Goal: Transaction & Acquisition: Subscribe to service/newsletter

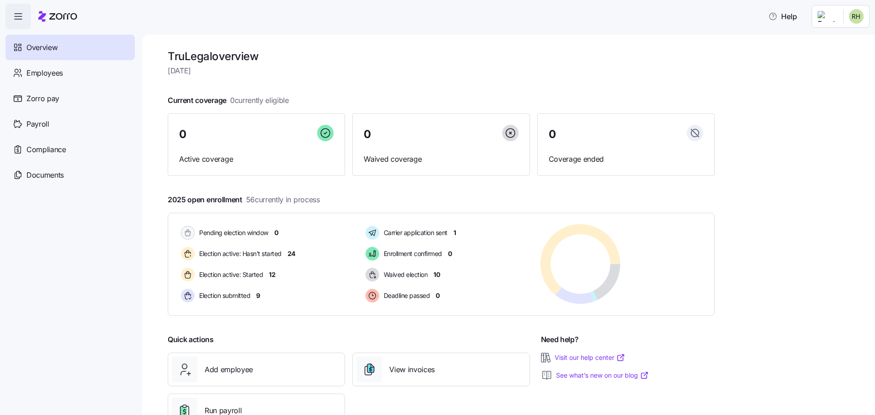
click at [399, 76] on span "[DATE]" at bounding box center [441, 70] width 547 height 11
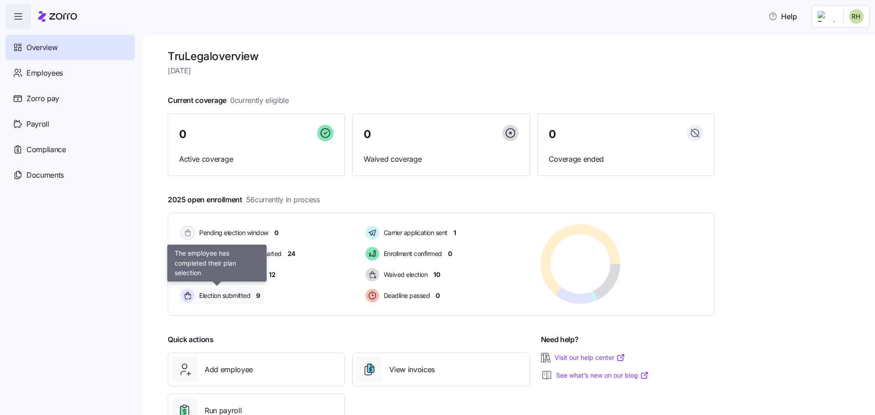
click at [242, 300] on span "Election submitted" at bounding box center [223, 295] width 54 height 9
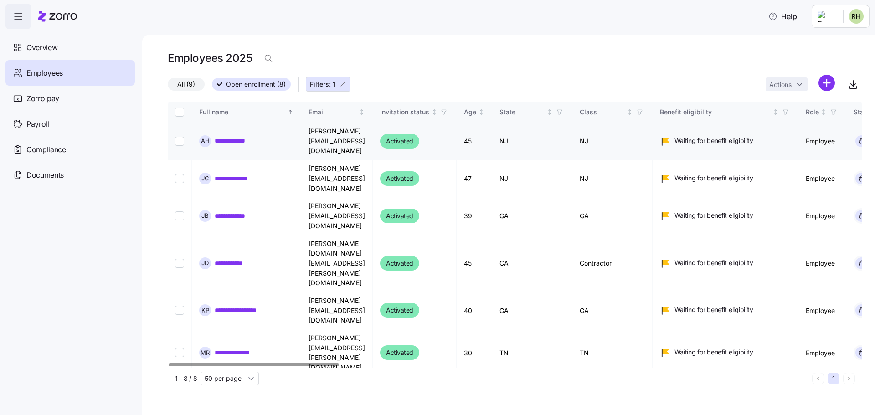
click at [239, 136] on link "**********" at bounding box center [236, 140] width 43 height 9
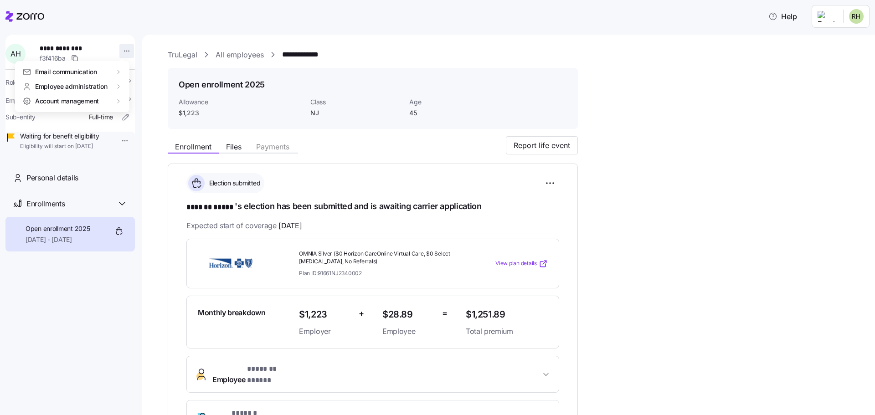
click at [123, 52] on html "**********" at bounding box center [437, 240] width 875 height 480
click at [180, 135] on div "Edit company email" at bounding box center [162, 131] width 58 height 10
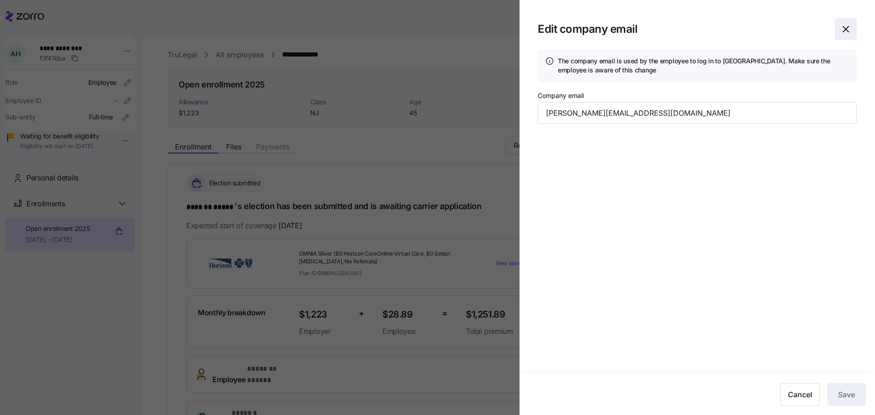
click at [848, 28] on icon "button" at bounding box center [845, 28] width 5 height 5
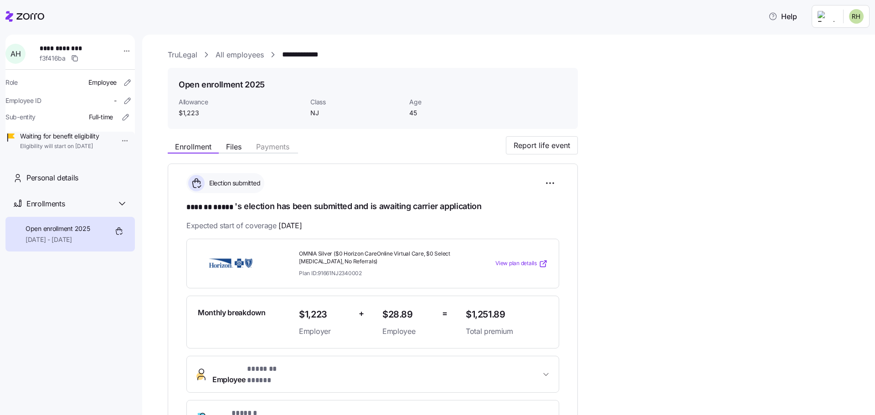
click at [668, 202] on div "**********" at bounding box center [515, 337] width 695 height 403
click at [27, 8] on div at bounding box center [24, 17] width 39 height 26
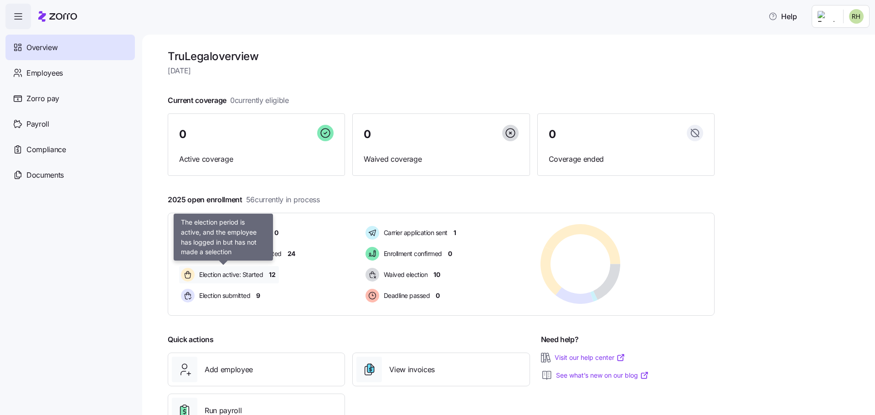
click at [245, 277] on span "Election active: Started" at bounding box center [229, 274] width 67 height 9
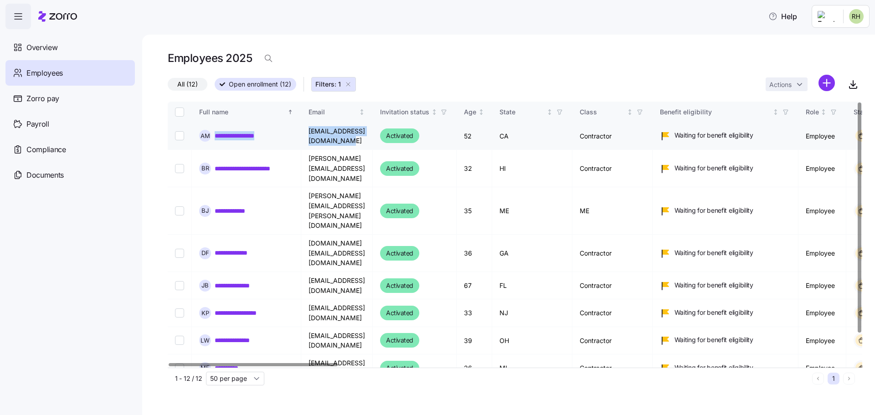
drag, startPoint x: 406, startPoint y: 139, endPoint x: 213, endPoint y: 134, distance: 192.9
copy tr "**********"
click at [179, 135] on input "Select record 1" at bounding box center [179, 135] width 9 height 9
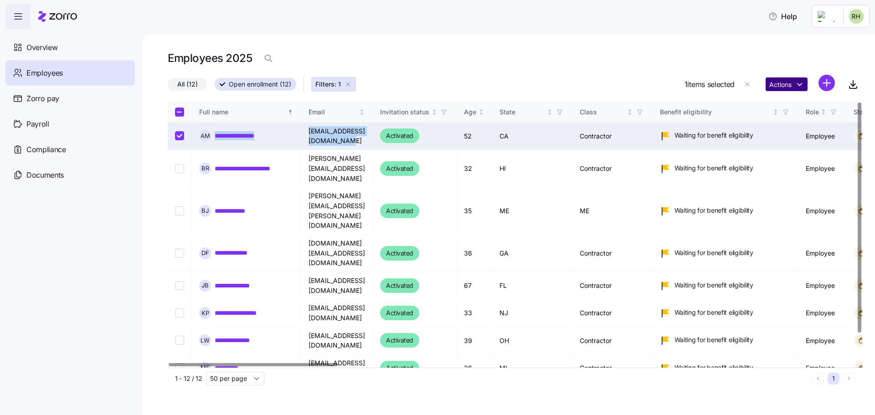
click at [782, 81] on html "**********" at bounding box center [437, 240] width 875 height 480
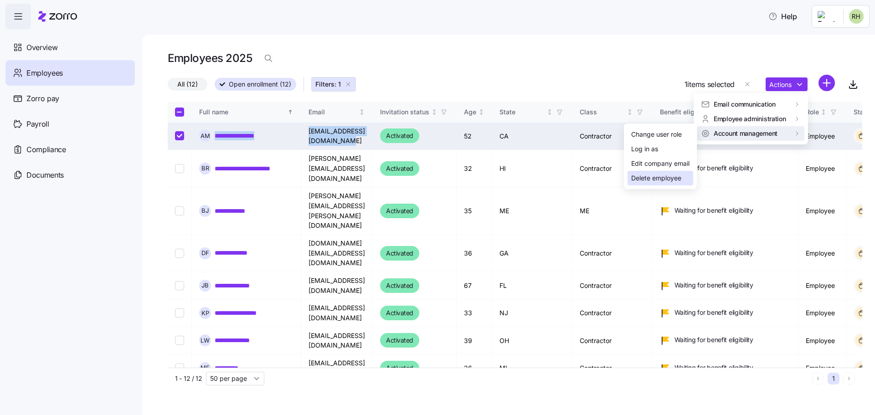
click at [655, 183] on div "Delete employee" at bounding box center [661, 178] width 66 height 15
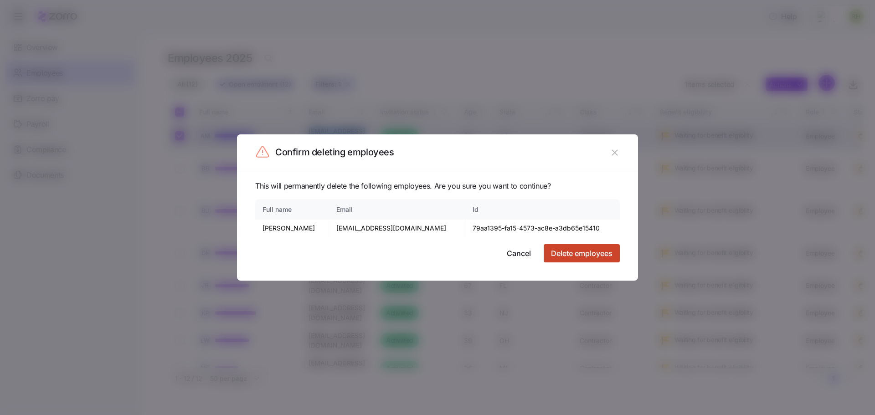
click at [591, 256] on span "Delete employees" at bounding box center [582, 253] width 62 height 11
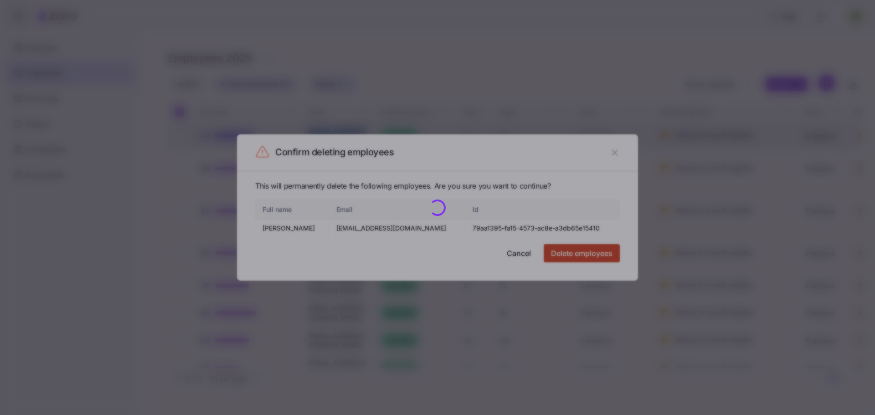
checkbox input "false"
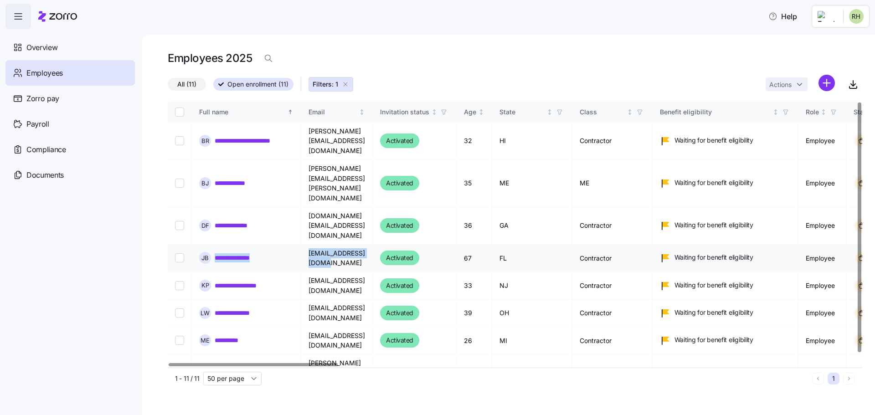
drag, startPoint x: 392, startPoint y: 204, endPoint x: 213, endPoint y: 208, distance: 178.3
copy tr "**********"
click at [179, 253] on input "Select record 4" at bounding box center [179, 257] width 9 height 9
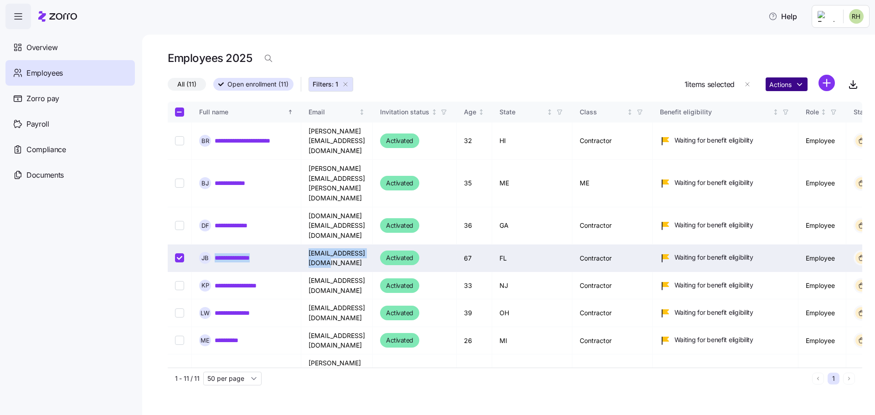
click at [789, 89] on html "**********" at bounding box center [437, 240] width 875 height 480
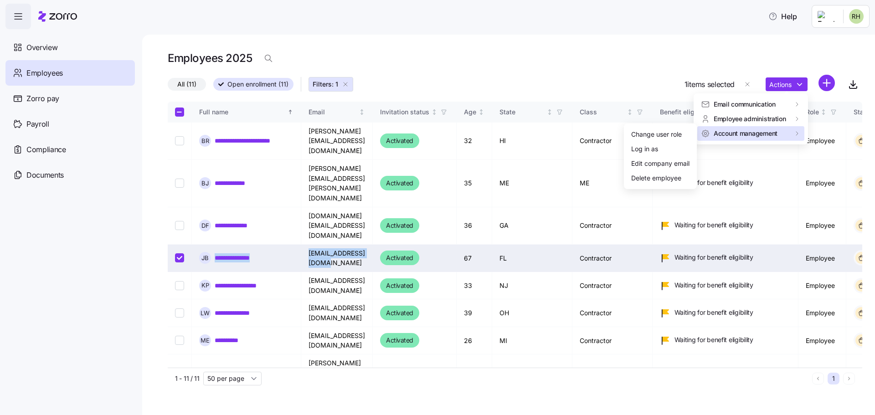
click at [755, 134] on span "Account management" at bounding box center [746, 133] width 64 height 9
click at [681, 180] on div "Delete employee" at bounding box center [656, 178] width 50 height 10
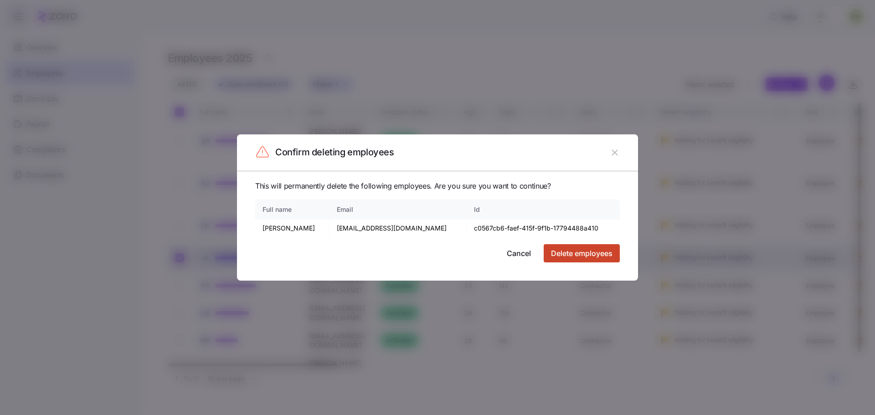
click at [599, 256] on span "Delete employees" at bounding box center [582, 253] width 62 height 11
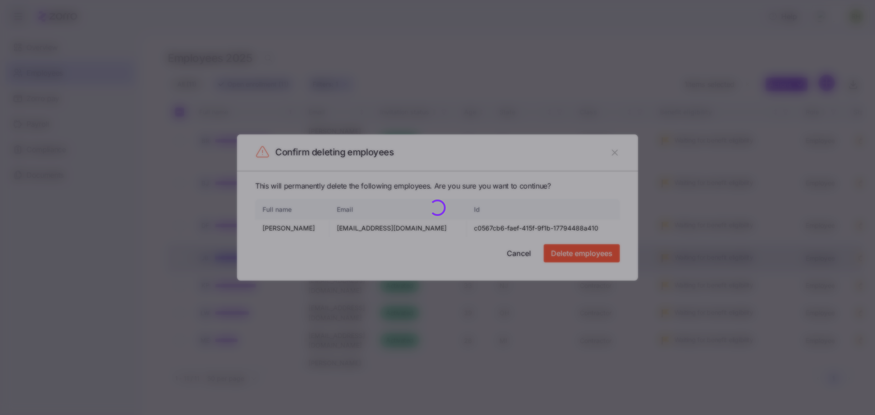
checkbox input "false"
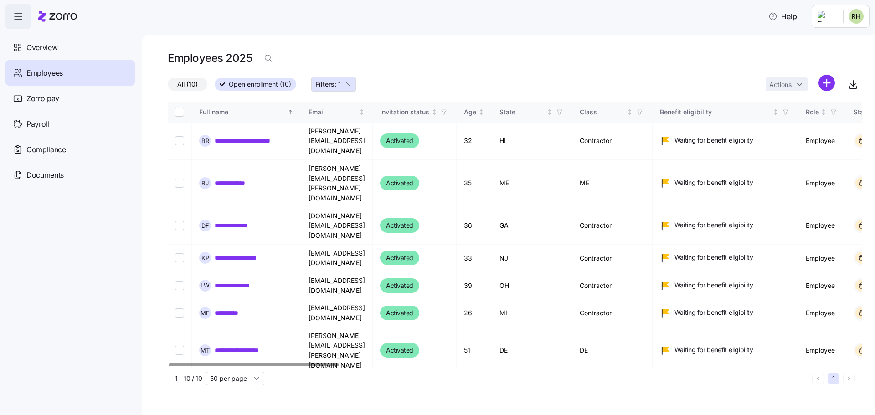
click at [169, 362] on div at bounding box center [515, 364] width 695 height 5
drag, startPoint x: 43, startPoint y: 47, endPoint x: 218, endPoint y: 92, distance: 180.2
click at [43, 47] on span "Overview" at bounding box center [41, 47] width 31 height 11
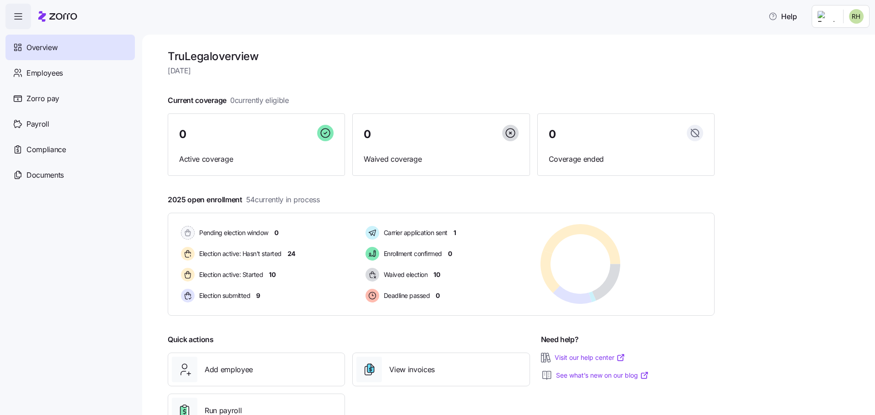
click at [52, 46] on span "Overview" at bounding box center [41, 47] width 31 height 11
click at [831, 16] on html "Help Overview Employees Zorro pay Payroll Compliance Documents TruLegal overvie…" at bounding box center [437, 240] width 875 height 480
click at [828, 38] on div "Personal view" at bounding box center [829, 41] width 54 height 10
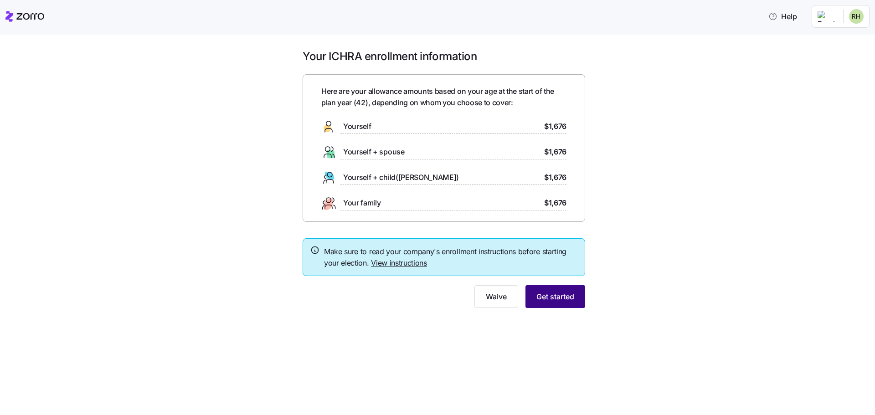
click at [554, 295] on span "Get started" at bounding box center [556, 296] width 38 height 11
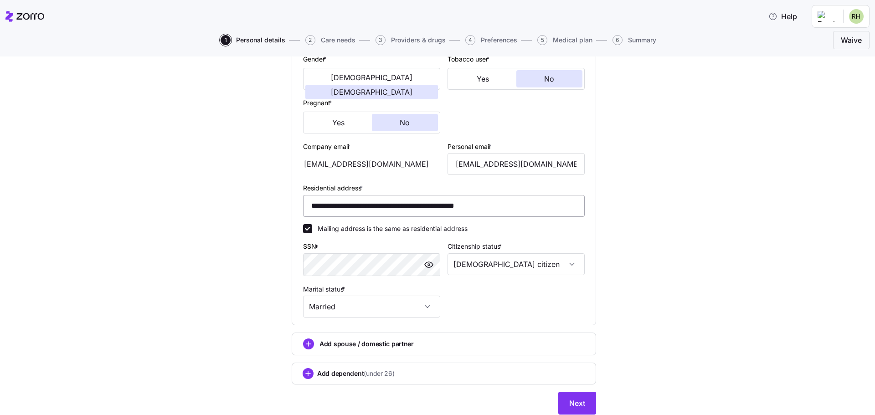
scroll to position [215, 0]
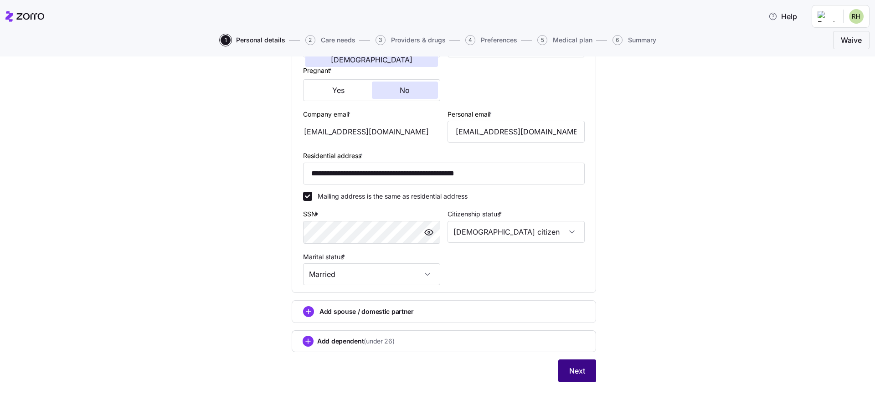
click at [568, 380] on button "Next" at bounding box center [577, 371] width 38 height 23
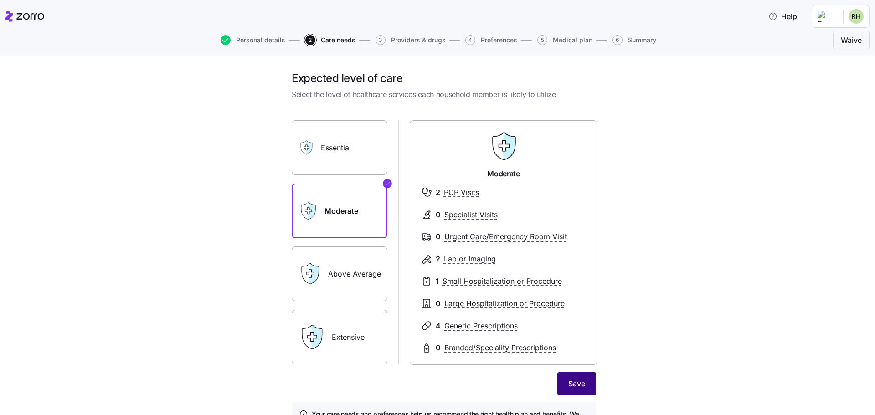
click at [568, 387] on span "Save" at bounding box center [576, 383] width 17 height 11
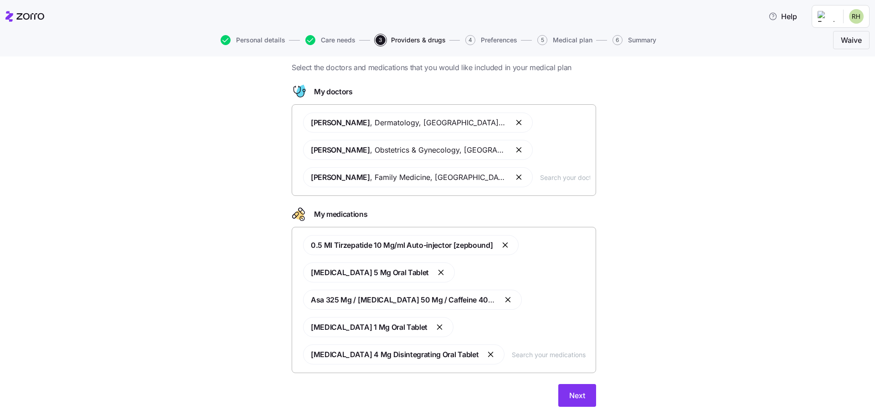
scroll to position [52, 0]
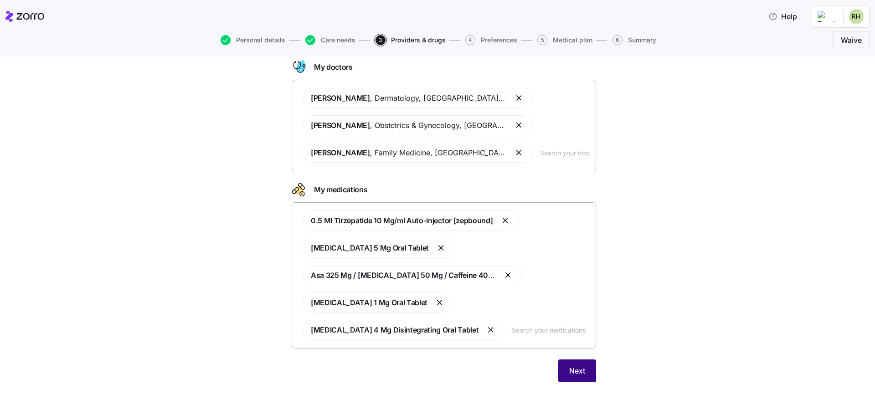
click at [572, 374] on span "Next" at bounding box center [577, 371] width 16 height 11
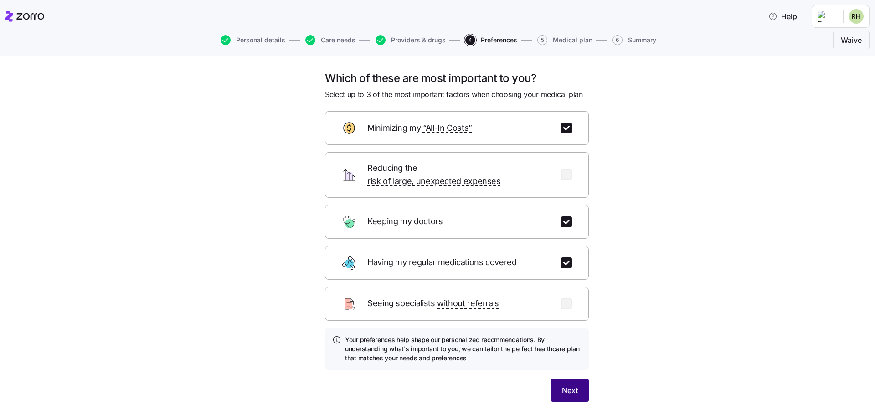
click at [551, 389] on button "Next" at bounding box center [570, 390] width 38 height 23
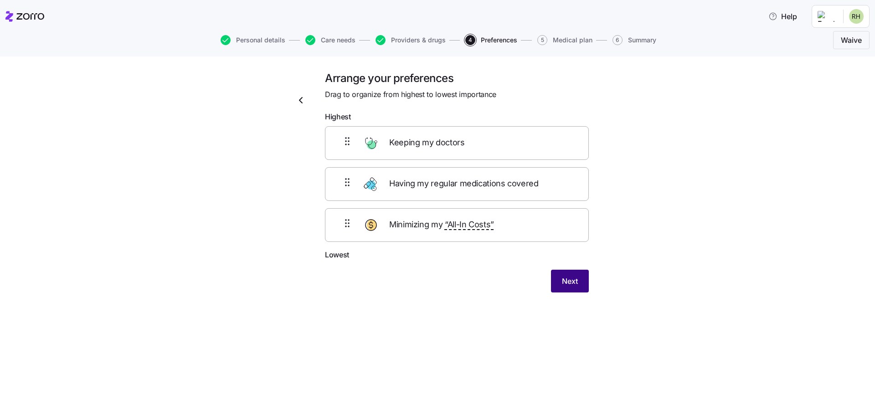
click at [563, 274] on button "Next" at bounding box center [570, 281] width 38 height 23
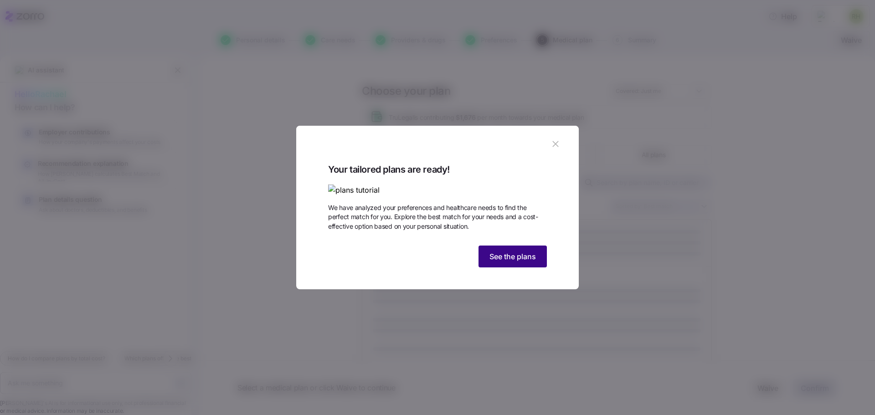
click at [517, 262] on span "See the plans" at bounding box center [513, 256] width 46 height 11
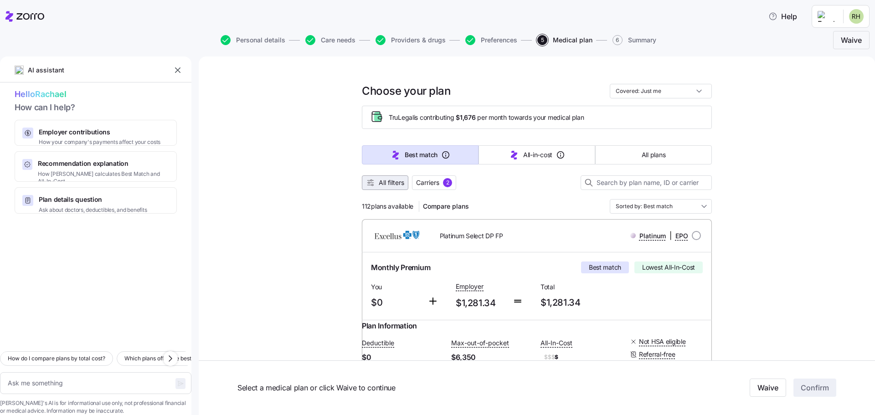
click at [387, 178] on button "All filters" at bounding box center [385, 183] width 46 height 15
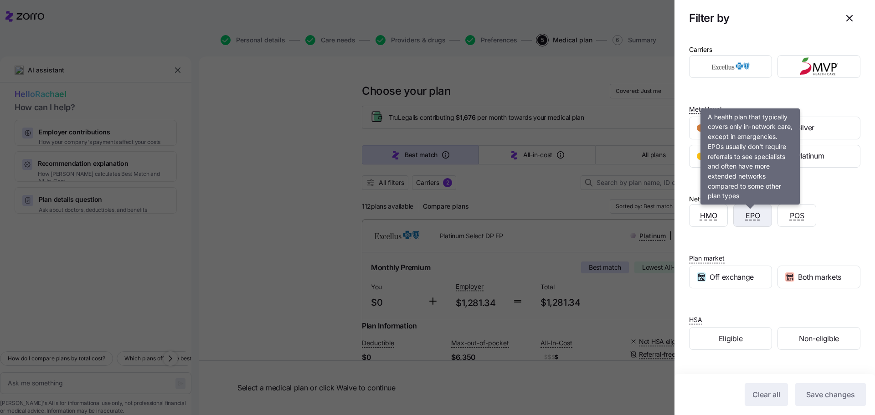
click at [752, 221] on span "EPO" at bounding box center [753, 215] width 15 height 11
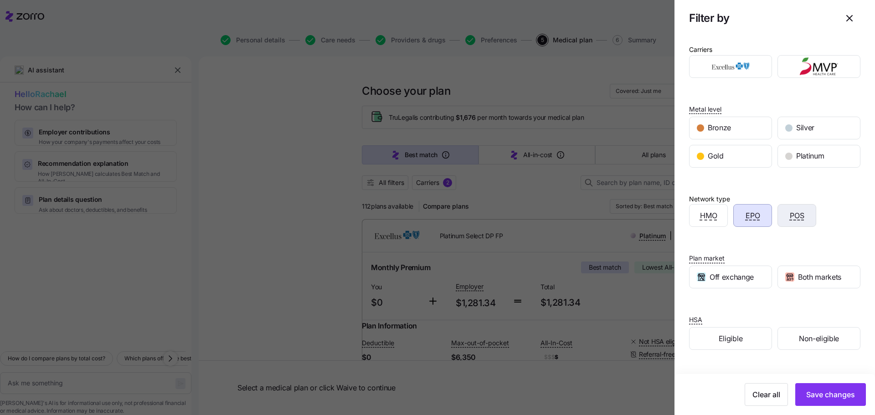
click at [796, 227] on div "POS" at bounding box center [797, 216] width 38 height 22
click at [826, 398] on span "Save changes" at bounding box center [830, 394] width 49 height 11
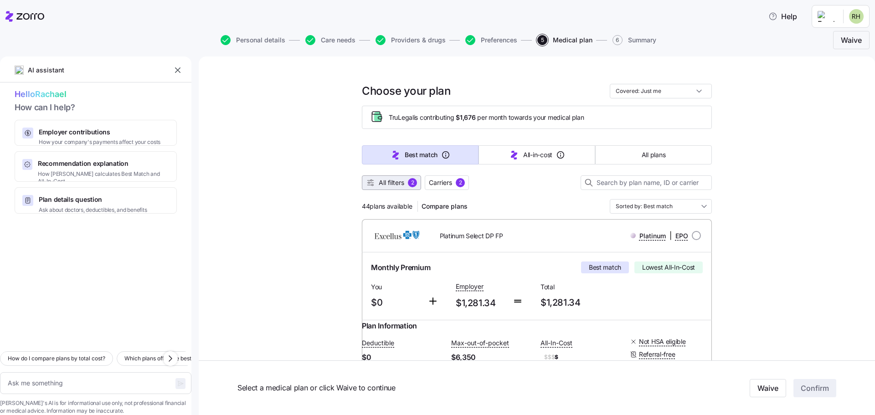
click at [389, 184] on span "All filters" at bounding box center [392, 182] width 26 height 9
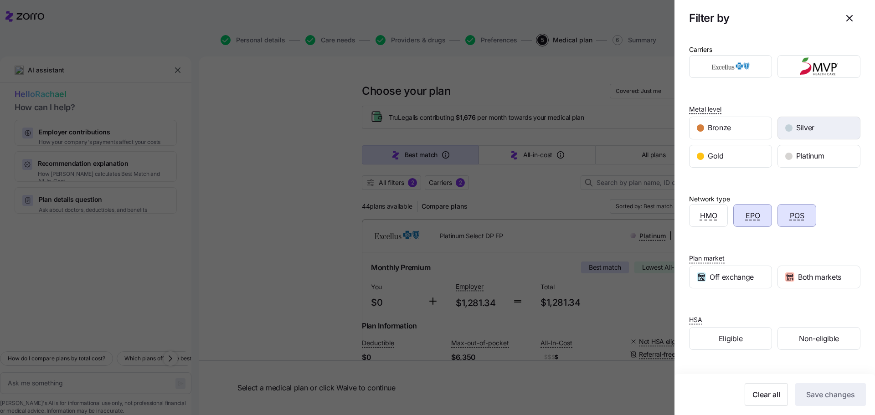
click at [810, 134] on div "Silver" at bounding box center [819, 128] width 82 height 22
click at [811, 399] on span "Save changes" at bounding box center [830, 394] width 49 height 11
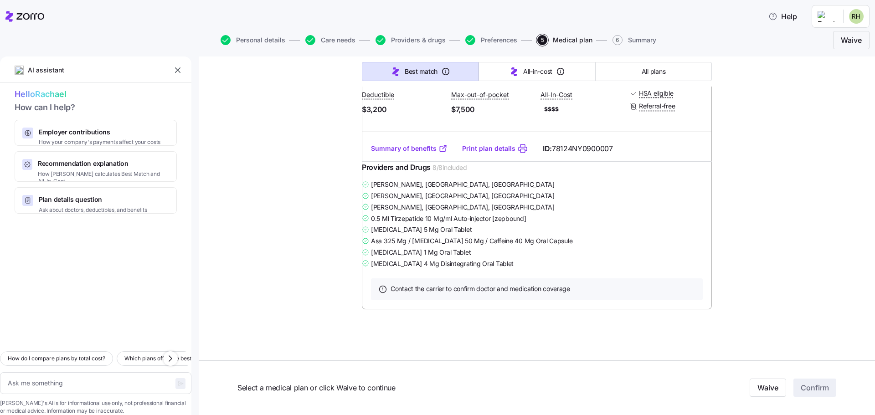
scroll to position [2872, 0]
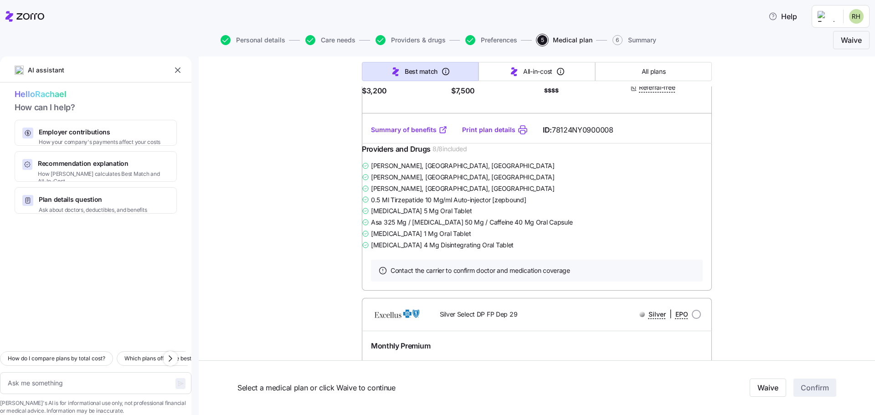
type textarea "x"
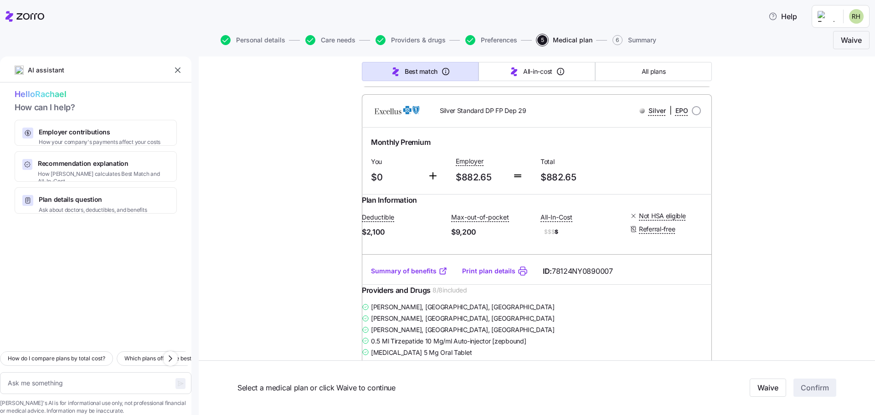
scroll to position [1140, 0]
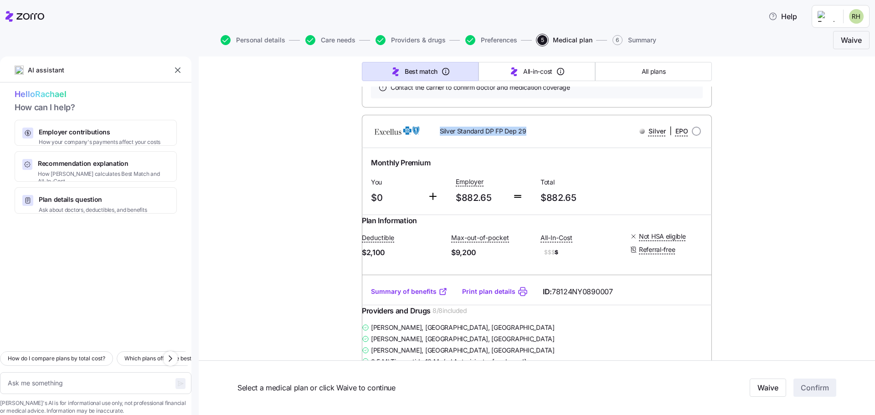
drag, startPoint x: 549, startPoint y: 209, endPoint x: 414, endPoint y: 216, distance: 134.6
click at [414, 142] on div "Silver Standard DP FP Dep 29 Silver | EPO" at bounding box center [537, 131] width 336 height 22
click at [628, 169] on div "Monthly Premium" at bounding box center [537, 162] width 332 height 11
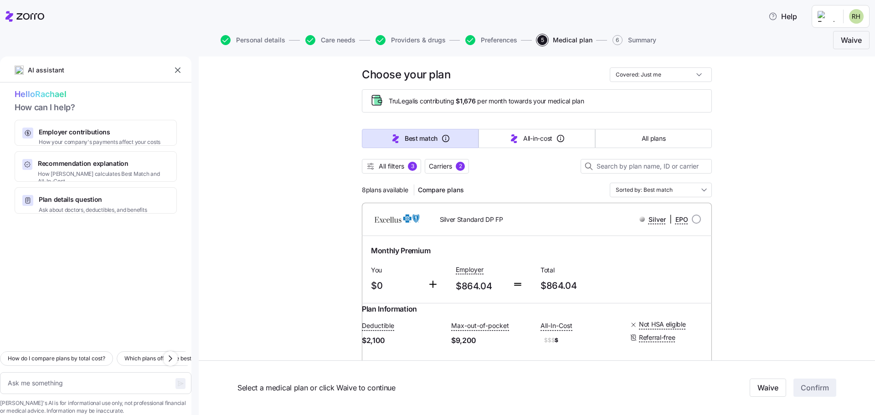
scroll to position [0, 0]
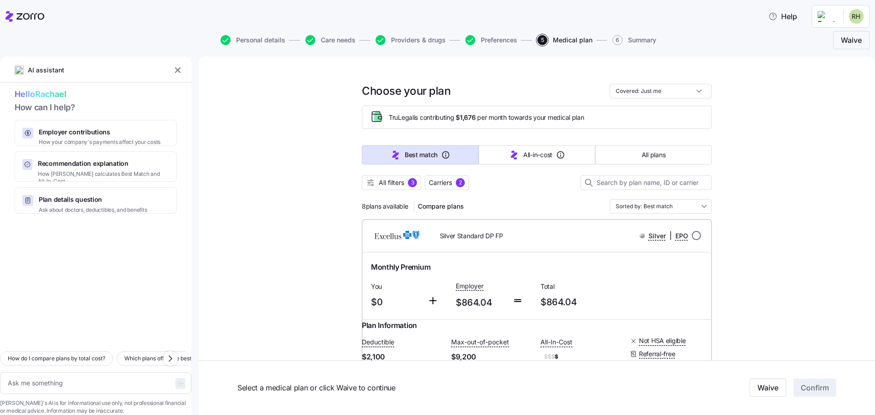
click at [695, 237] on input "radio" at bounding box center [696, 235] width 9 height 9
radio input "true"
type textarea "x"
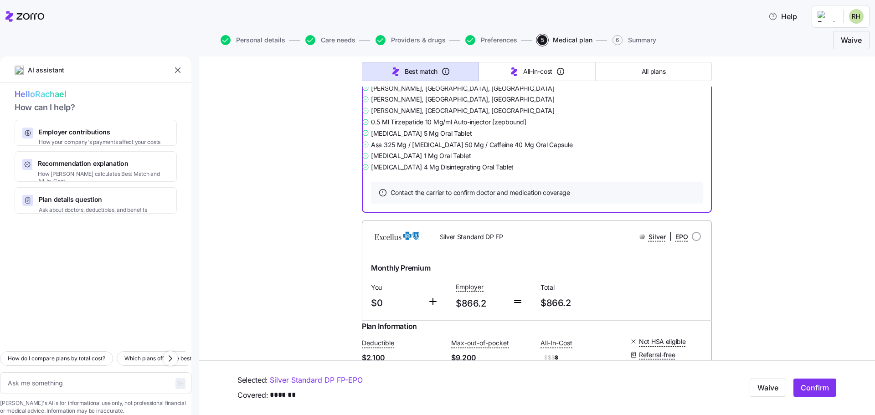
scroll to position [365, 0]
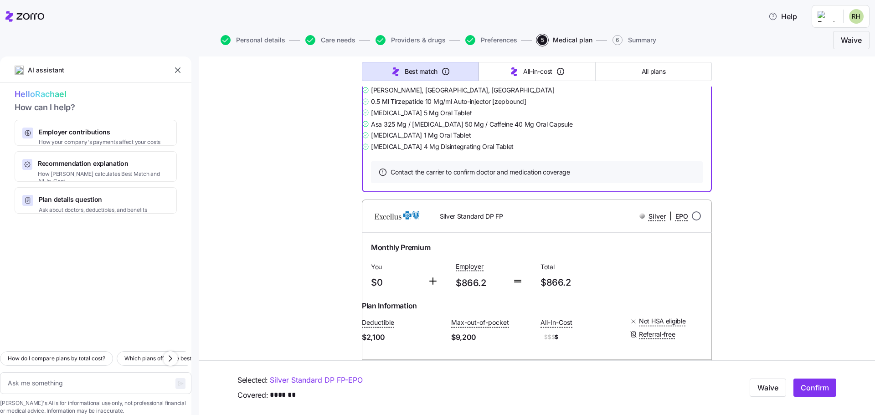
click at [693, 221] on input "radio" at bounding box center [696, 216] width 9 height 9
radio input "true"
type textarea "x"
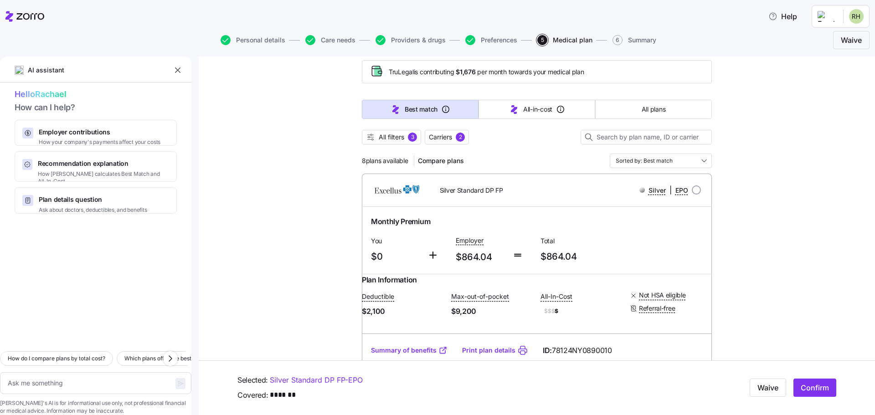
scroll to position [0, 0]
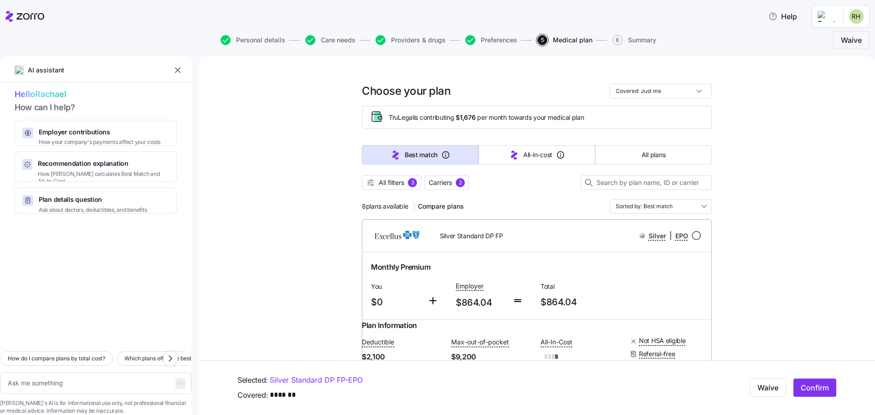
click at [692, 233] on input "radio" at bounding box center [696, 235] width 9 height 9
radio input "true"
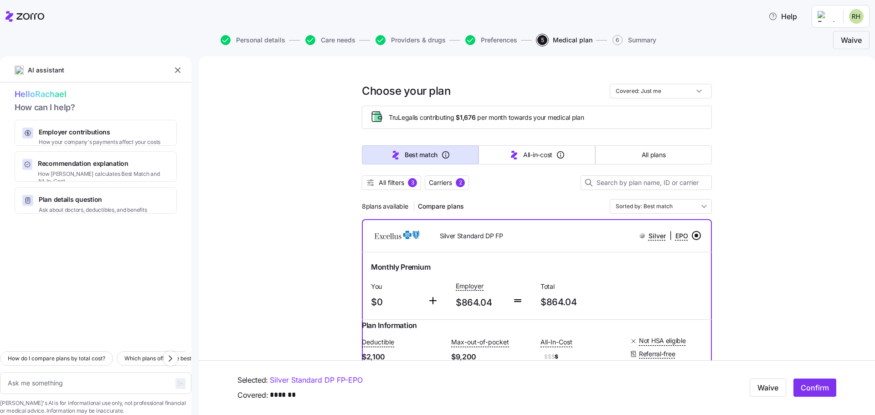
click at [627, 268] on div "Monthly Premium" at bounding box center [537, 267] width 332 height 11
click at [452, 208] on span "Compare plans" at bounding box center [441, 206] width 46 height 9
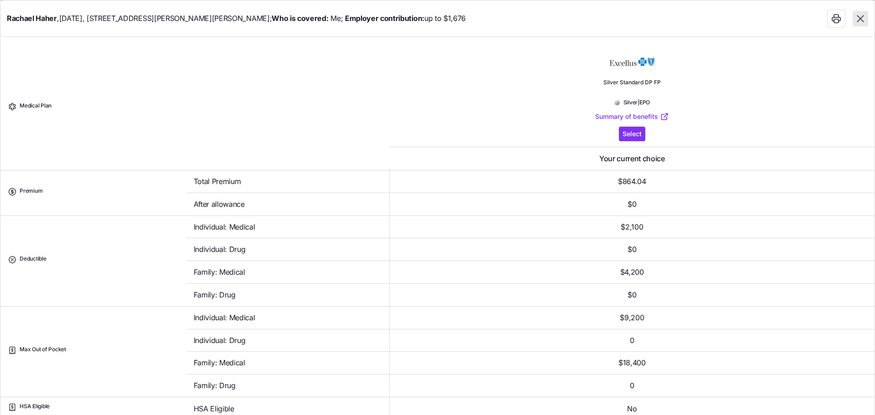
click at [857, 20] on icon "button" at bounding box center [861, 19] width 12 height 12
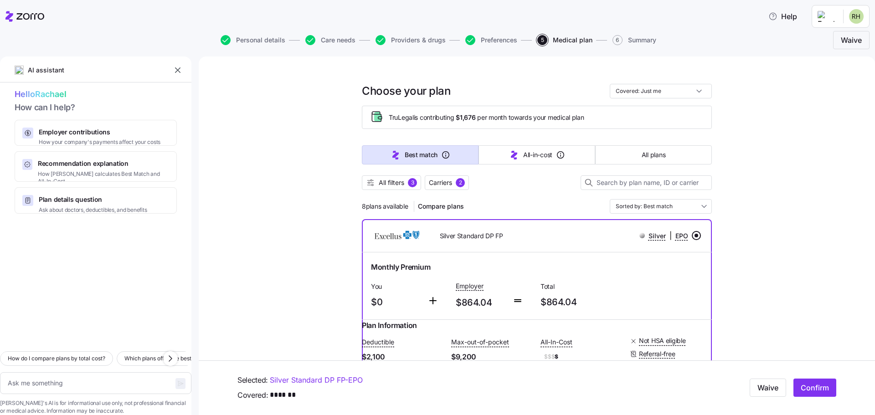
scroll to position [91, 0]
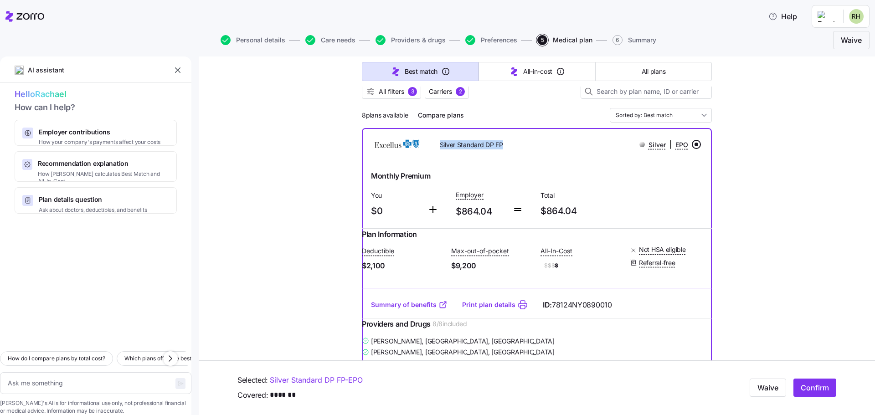
drag, startPoint x: 512, startPoint y: 147, endPoint x: 423, endPoint y: 146, distance: 88.4
click at [425, 146] on div "Silver Standard DP FP" at bounding box center [495, 144] width 140 height 19
copy span "Silver Standard DP FP"
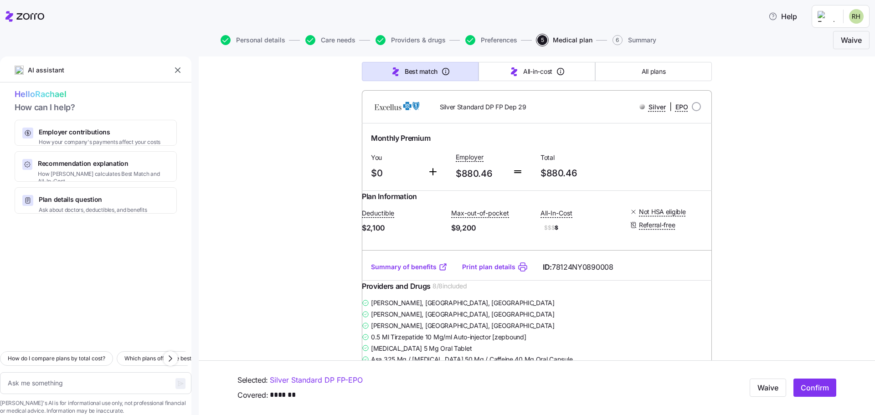
scroll to position [821, 0]
drag, startPoint x: 537, startPoint y: 163, endPoint x: 418, endPoint y: 159, distance: 119.5
click at [418, 116] on div "Silver Standard DP FP Dep 29 Silver | EPO" at bounding box center [537, 105] width 336 height 22
copy div "Silver Standard DP FP Dep 29"
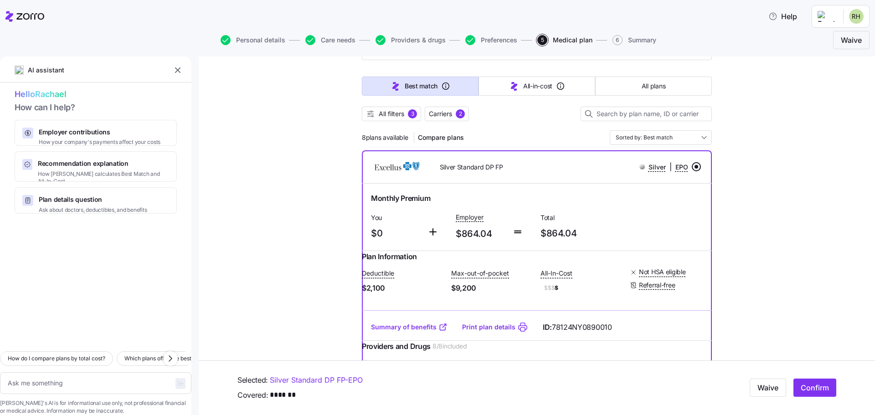
scroll to position [91, 0]
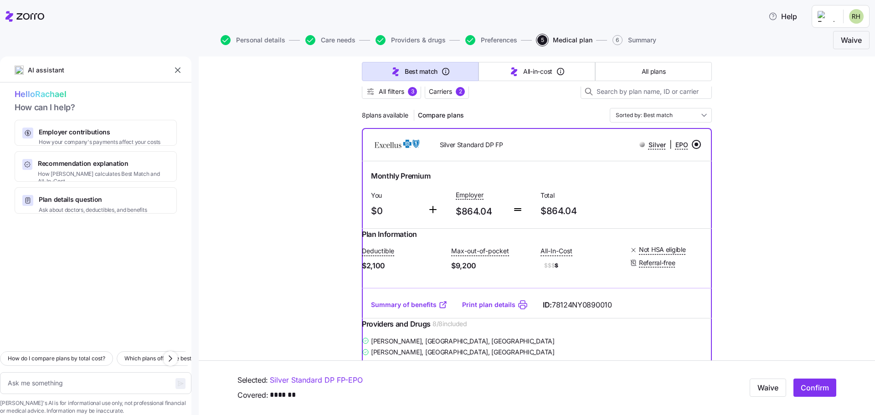
drag, startPoint x: 393, startPoint y: 93, endPoint x: 509, endPoint y: 123, distance: 119.7
click at [393, 93] on span "All filters" at bounding box center [392, 91] width 26 height 9
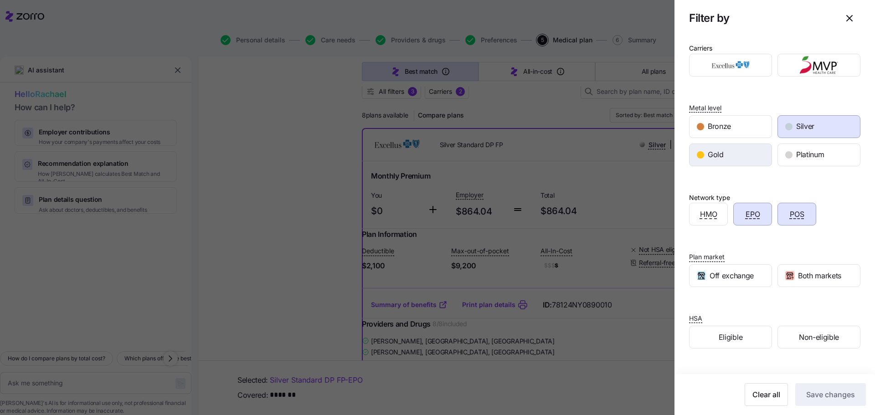
scroll to position [0, 0]
click at [721, 160] on span "Gold" at bounding box center [716, 155] width 16 height 11
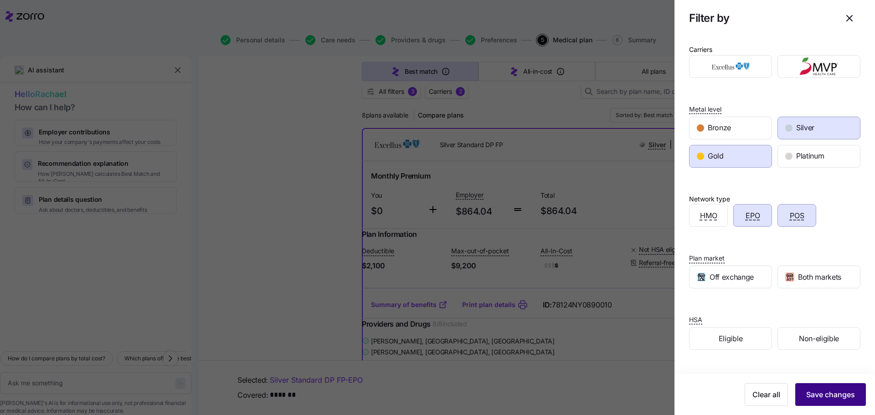
click at [813, 394] on span "Save changes" at bounding box center [830, 394] width 49 height 11
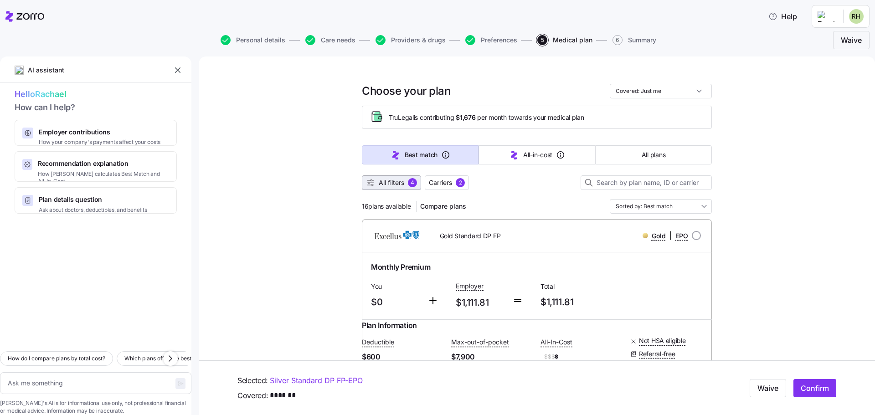
click at [393, 185] on span "All filters" at bounding box center [392, 182] width 26 height 9
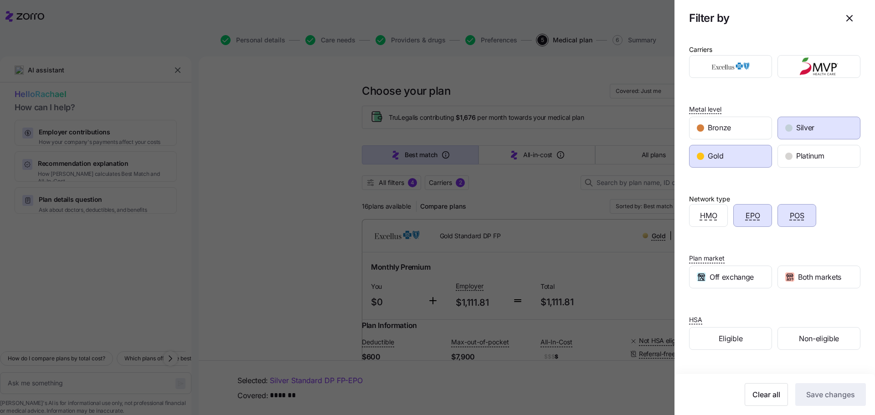
click at [751, 164] on div "Gold" at bounding box center [731, 156] width 82 height 22
click at [830, 390] on span "Save changes" at bounding box center [830, 394] width 49 height 11
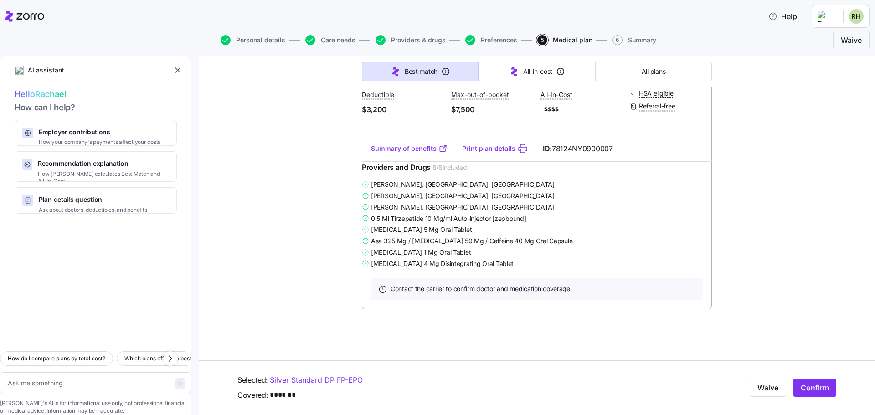
scroll to position [2882, 0]
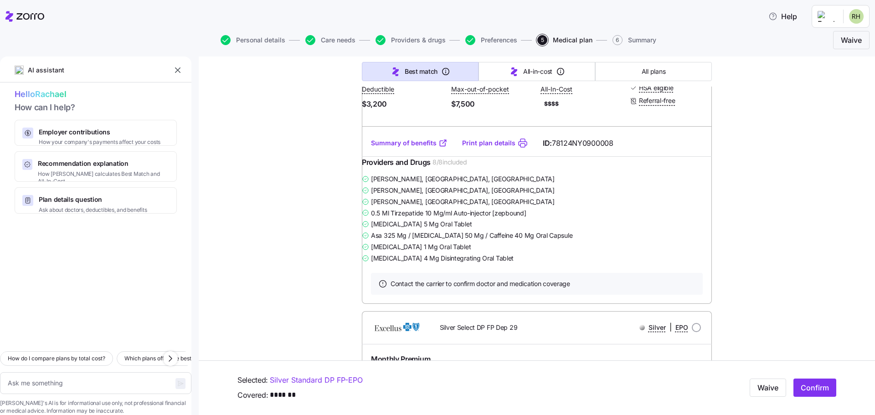
type textarea "x"
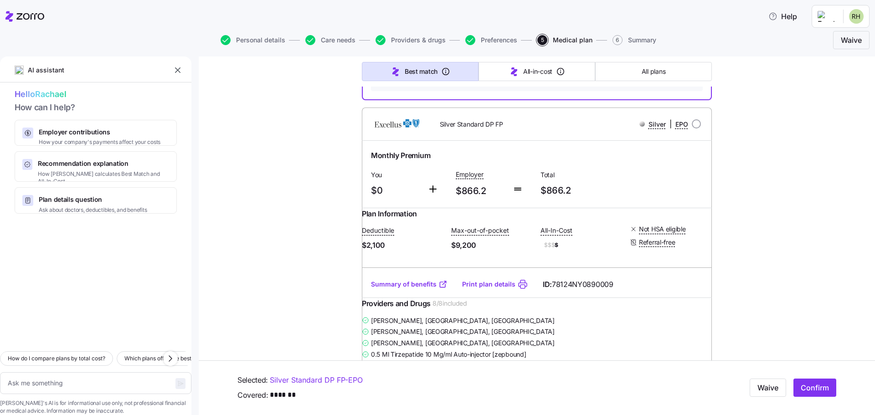
scroll to position [410, 0]
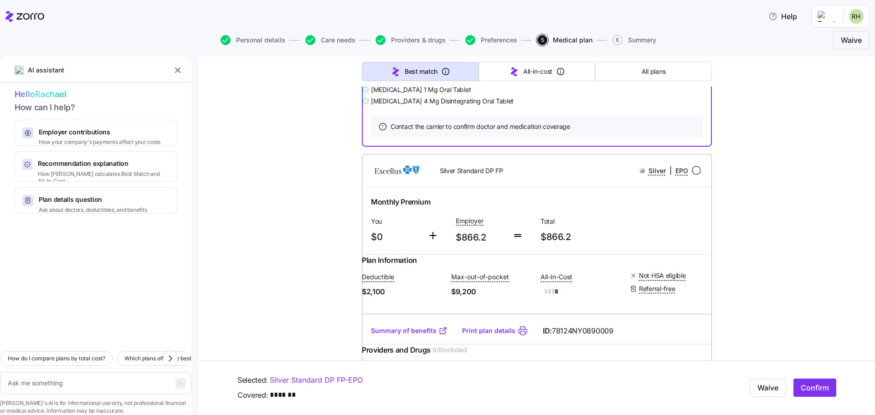
click at [692, 175] on input "radio" at bounding box center [696, 170] width 9 height 9
radio input "true"
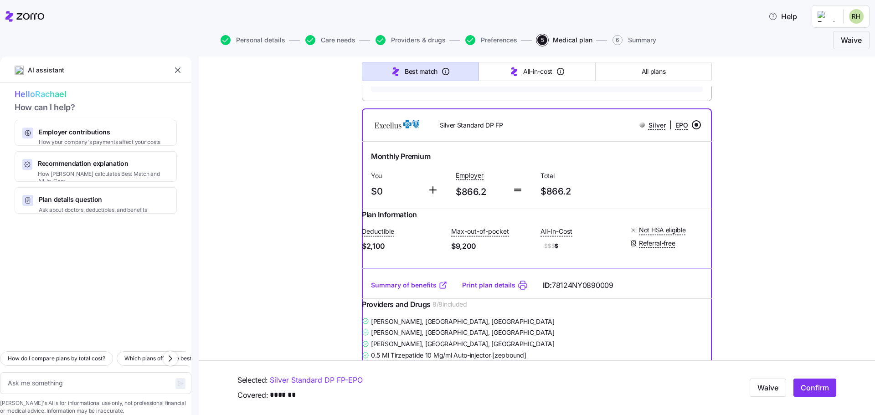
scroll to position [593, 0]
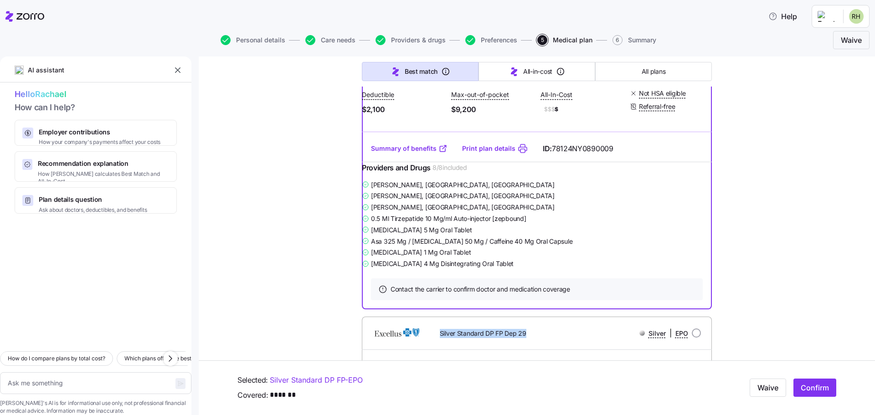
click at [408, 153] on link "Summary of benefits" at bounding box center [409, 148] width 77 height 9
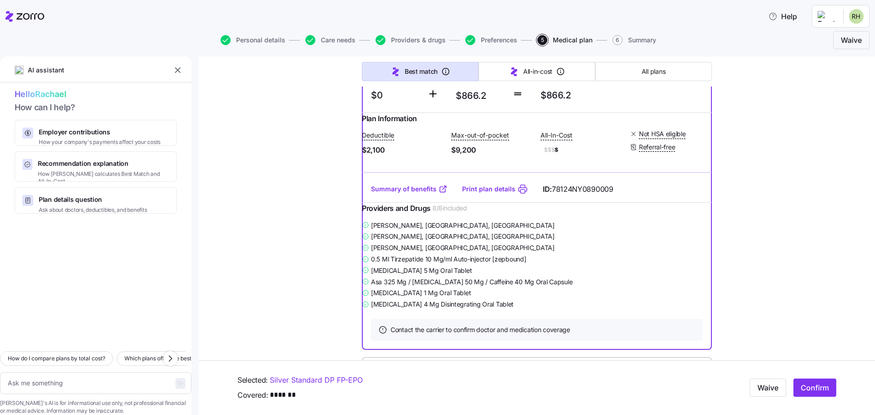
scroll to position [501, 0]
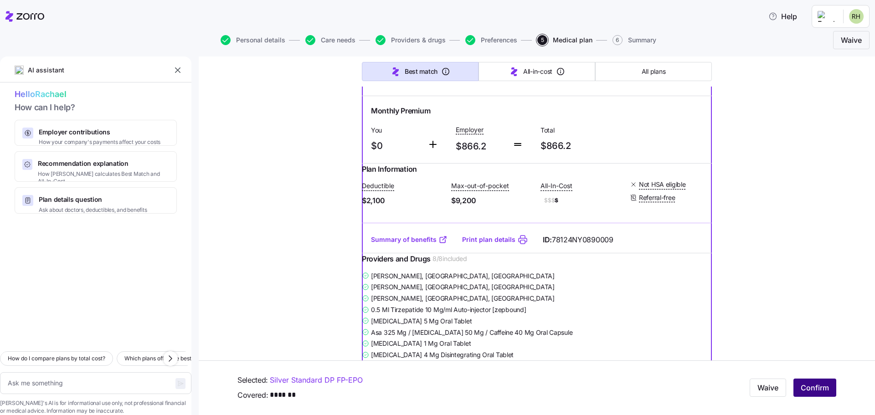
click at [813, 382] on button "Confirm" at bounding box center [815, 388] width 43 height 18
type textarea "x"
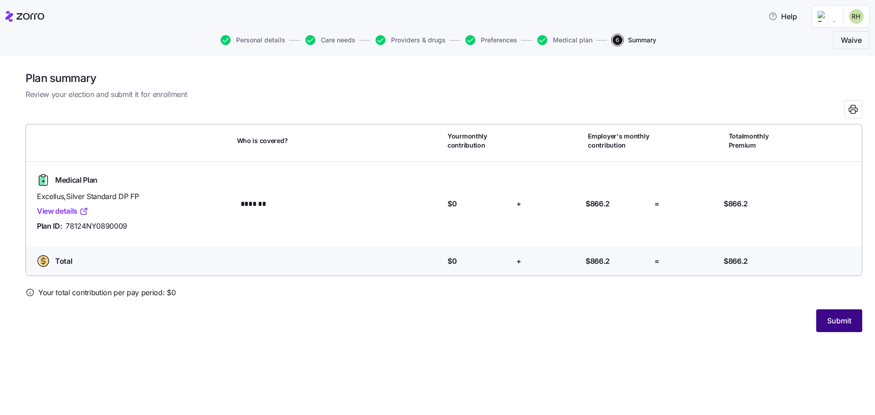
click at [838, 324] on span "Submit" at bounding box center [839, 320] width 24 height 11
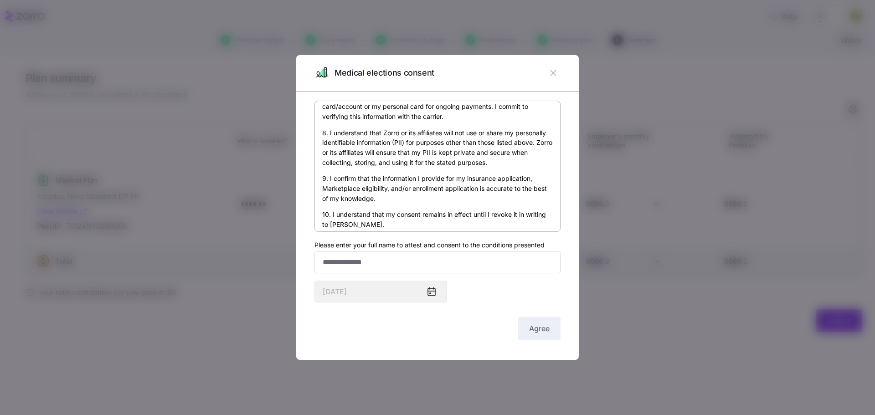
scroll to position [543, 0]
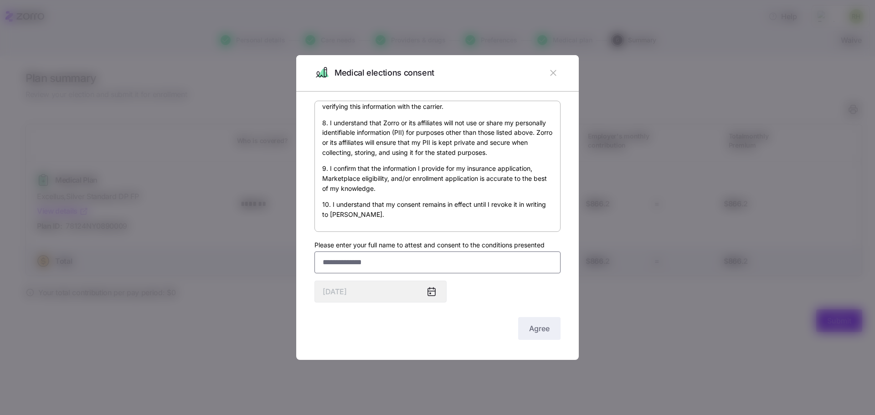
click at [362, 262] on input "Please enter your full name to attest and consent to the conditions presented" at bounding box center [438, 263] width 246 height 22
type input "**********"
click at [548, 334] on span "Agree" at bounding box center [539, 328] width 21 height 11
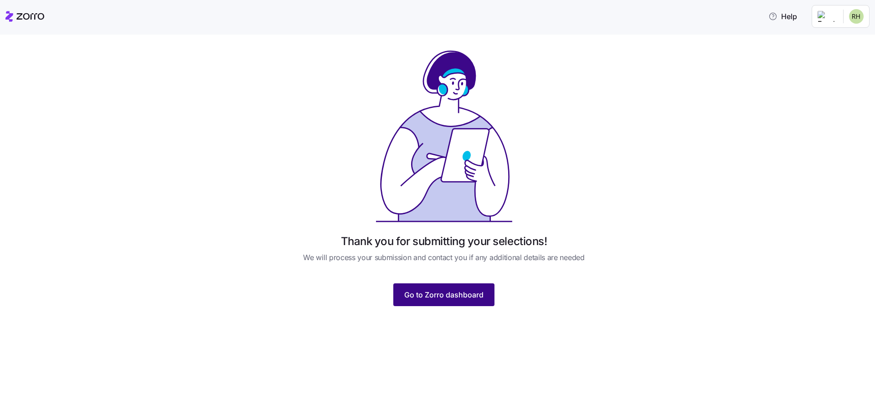
click at [472, 294] on span "Go to Zorro dashboard" at bounding box center [443, 294] width 79 height 11
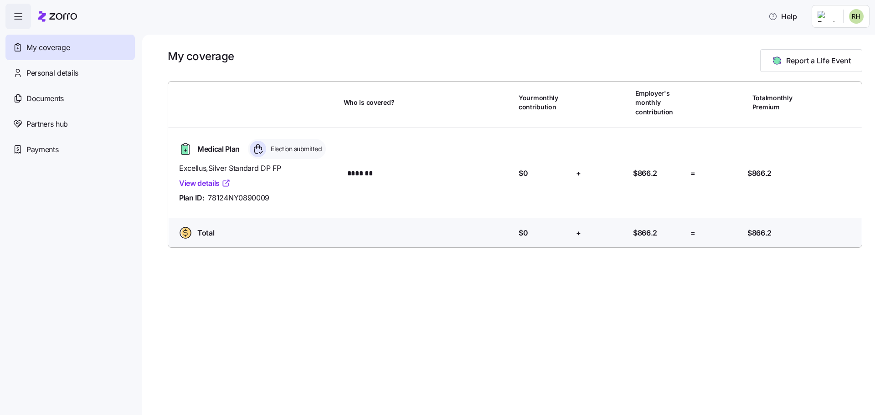
click at [55, 37] on div "My coverage" at bounding box center [69, 48] width 129 height 26
click at [858, 19] on html "Help My coverage Personal details Documents Partners hub Payments My coverage R…" at bounding box center [437, 240] width 875 height 480
click at [831, 45] on div "Admin view" at bounding box center [825, 41] width 47 height 10
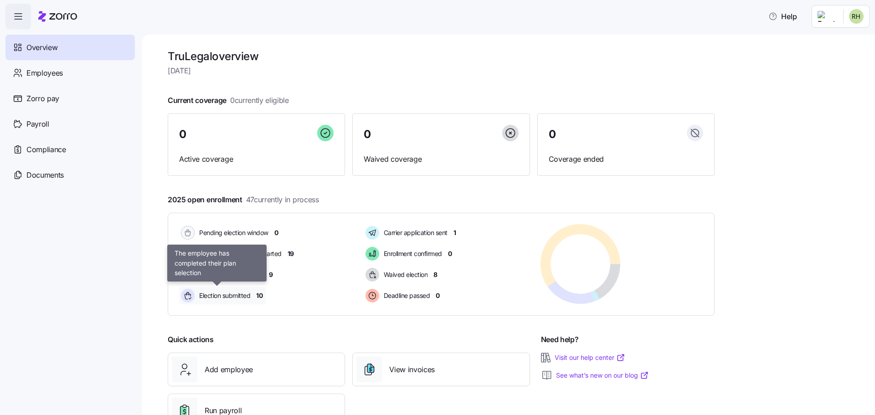
click at [226, 294] on span "Election submitted" at bounding box center [223, 295] width 54 height 9
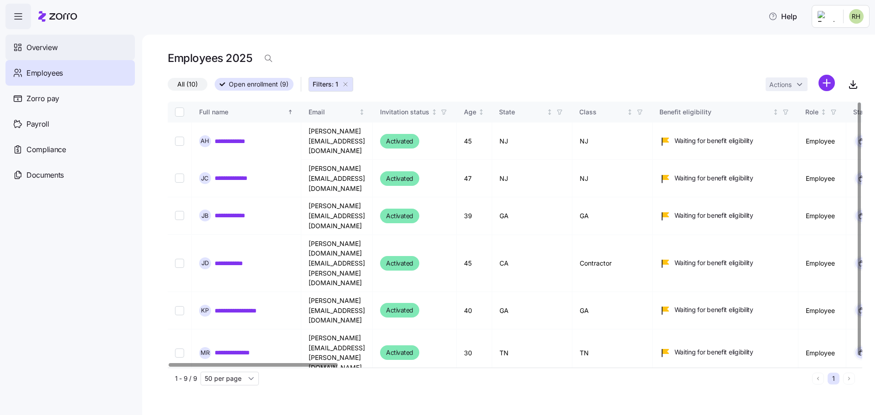
click at [38, 48] on span "Overview" at bounding box center [41, 47] width 31 height 11
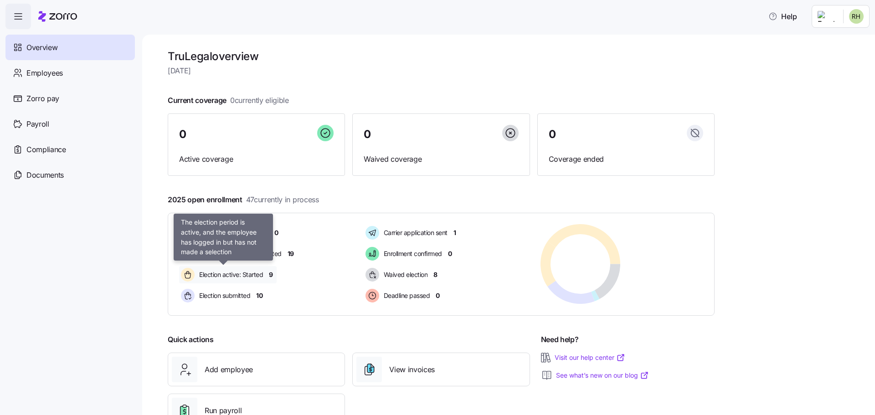
click at [256, 272] on span "Election active: Started" at bounding box center [229, 274] width 67 height 9
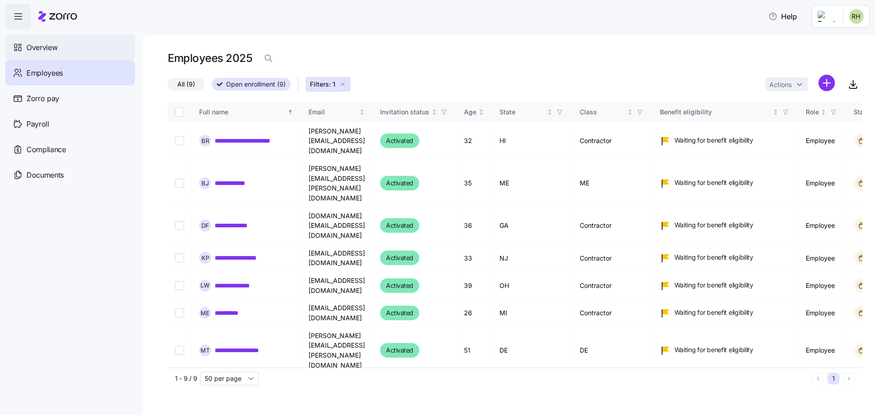
click at [49, 52] on span "Overview" at bounding box center [41, 47] width 31 height 11
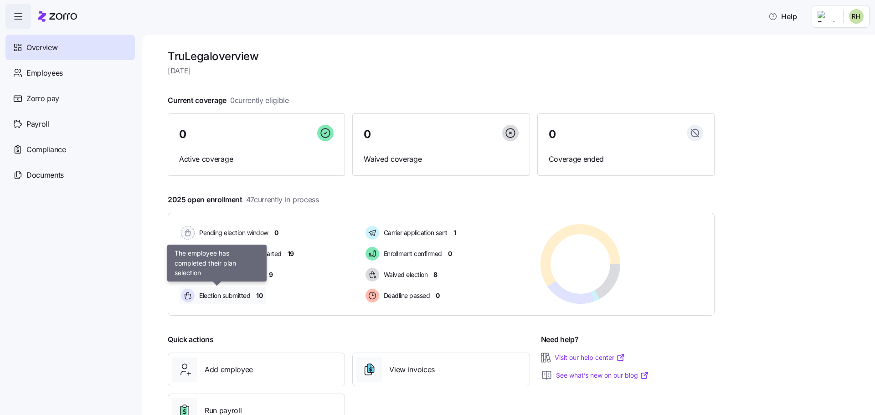
click at [236, 295] on span "Election submitted" at bounding box center [223, 295] width 54 height 9
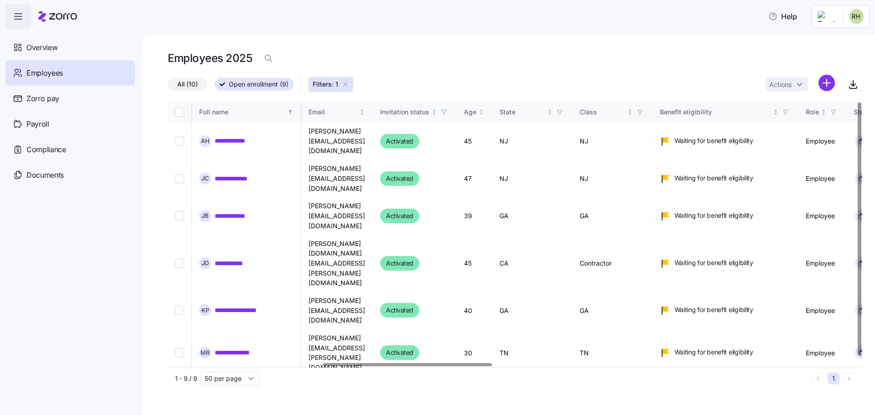
click at [323, 363] on div at bounding box center [407, 364] width 169 height 3
click at [36, 43] on span "Overview" at bounding box center [41, 47] width 31 height 11
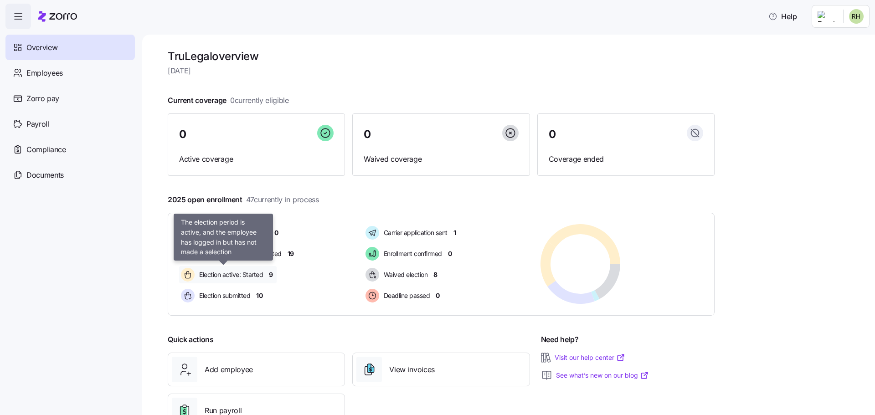
click at [255, 274] on span "Election active: Started" at bounding box center [229, 274] width 67 height 9
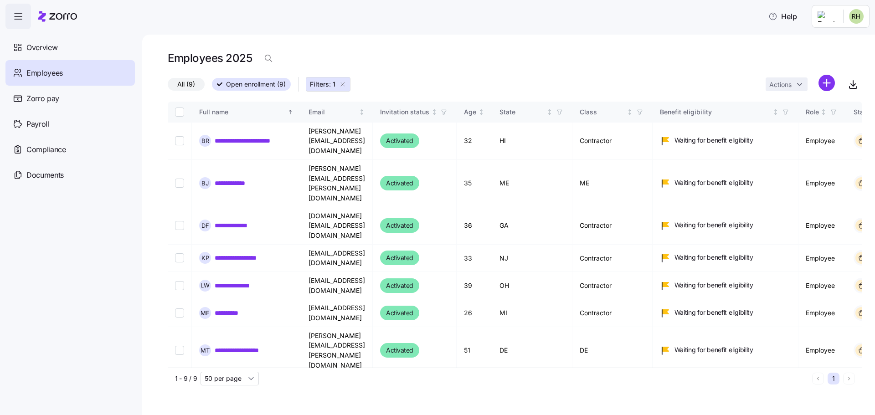
click at [825, 18] on html "**********" at bounding box center [437, 240] width 875 height 480
click at [844, 66] on div "My settings" at bounding box center [826, 63] width 48 height 10
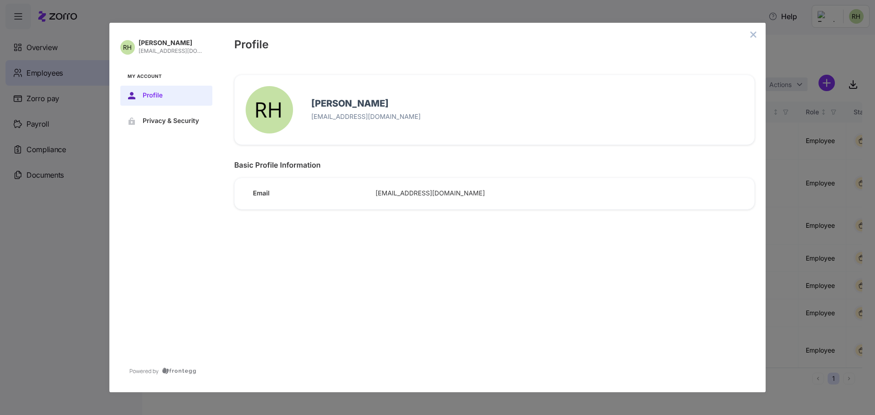
click at [376, 132] on div "Rachael Haher rachael@trustaffingpartners.com" at bounding box center [494, 110] width 505 height 55
click at [755, 37] on icon "close admin-box" at bounding box center [753, 34] width 7 height 7
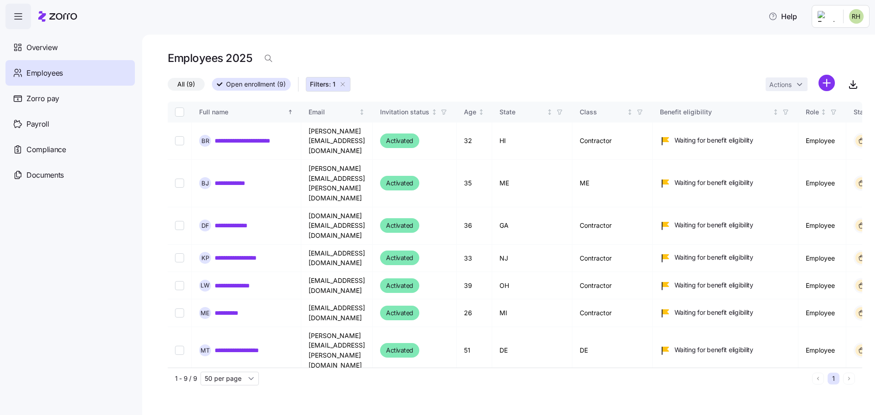
click at [836, 22] on html "**********" at bounding box center [437, 240] width 875 height 480
click at [826, 44] on div "Personal view" at bounding box center [829, 41] width 54 height 10
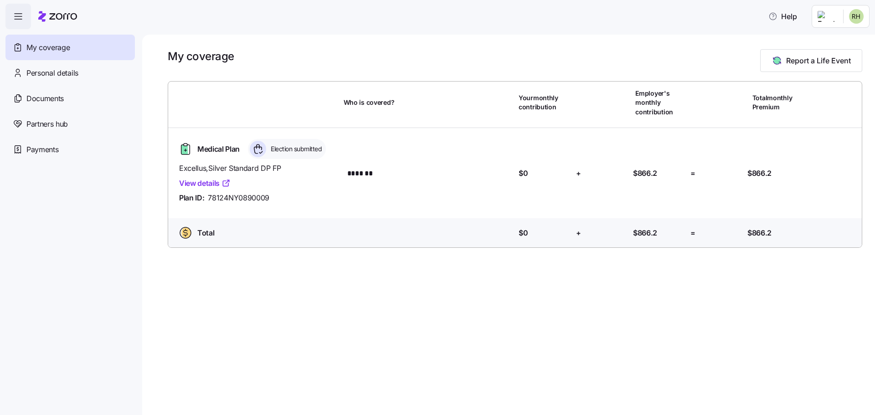
click at [253, 326] on div "My coverage Report a Life Event Who is covered? Your monthly contribution Emplo…" at bounding box center [508, 225] width 733 height 381
click at [851, 17] on html "Help My coverage Personal details Documents Partners hub Payments My coverage R…" at bounding box center [437, 240] width 875 height 480
click at [847, 46] on div "Admin view" at bounding box center [832, 41] width 67 height 15
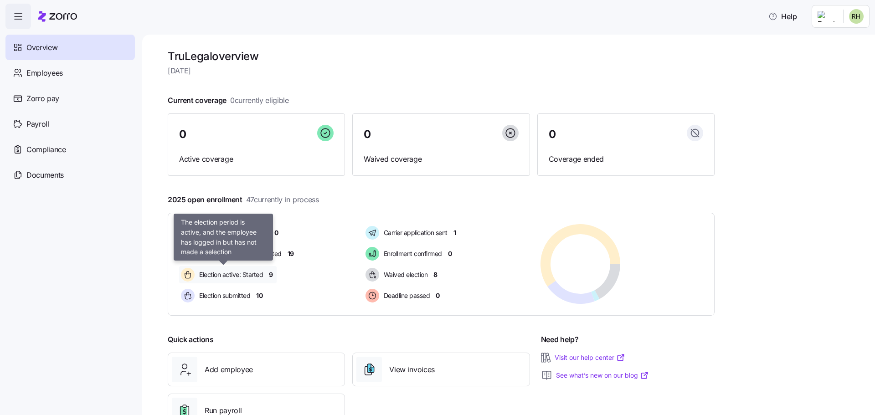
click at [254, 273] on span "Election active: Started" at bounding box center [229, 274] width 67 height 9
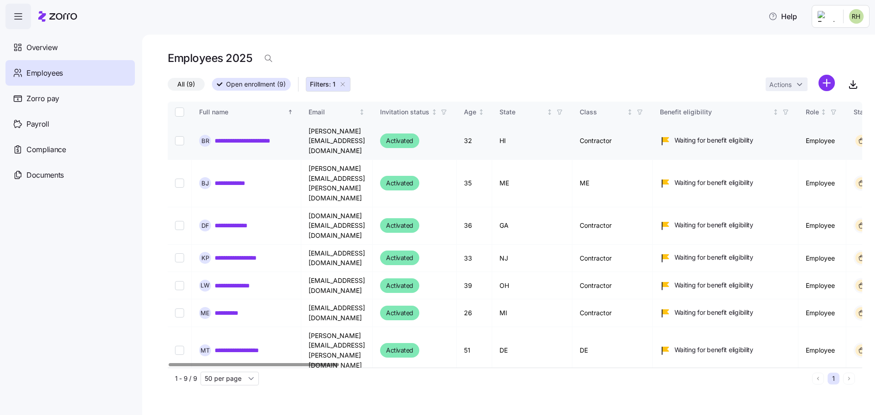
click at [180, 136] on input "Select record 1" at bounding box center [179, 140] width 9 height 9
checkbox input "true"
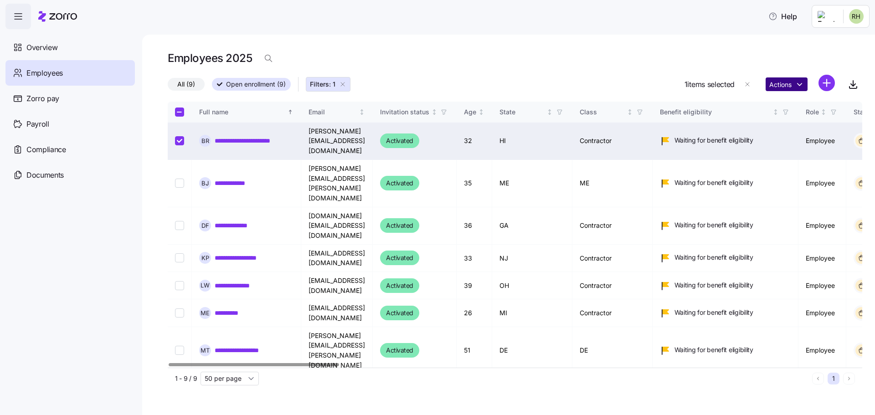
click at [803, 90] on html "**********" at bounding box center [437, 240] width 875 height 480
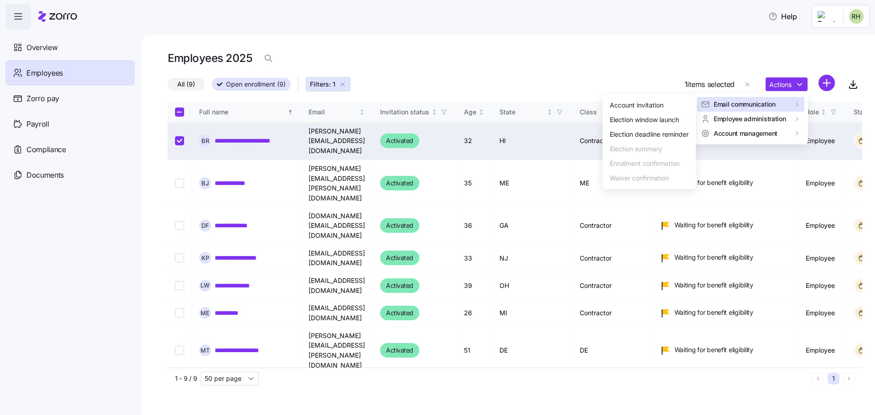
click at [779, 103] on div "Email communication" at bounding box center [751, 104] width 100 height 9
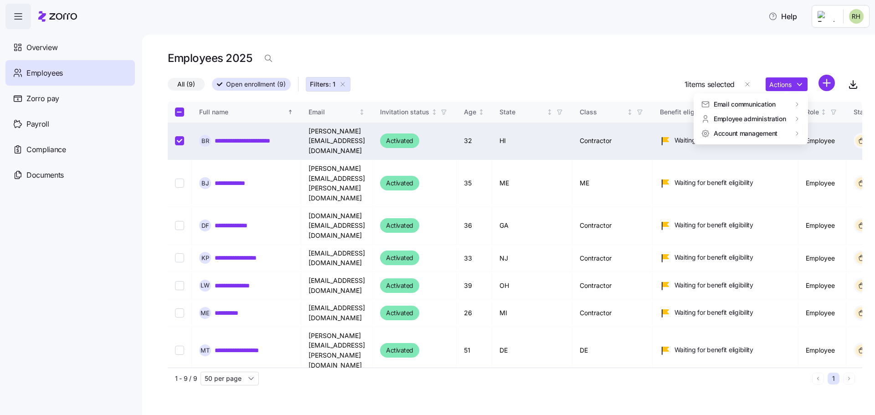
click at [622, 60] on html "**********" at bounding box center [437, 240] width 875 height 480
click at [179, 221] on input "Select record 3" at bounding box center [179, 225] width 9 height 9
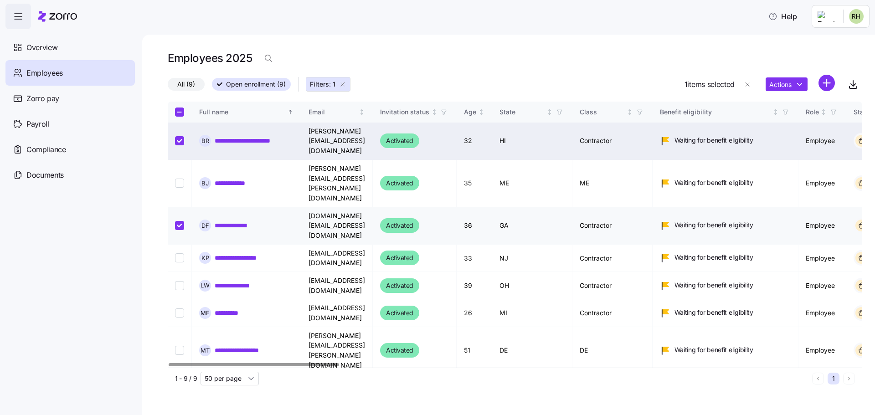
checkbox input "true"
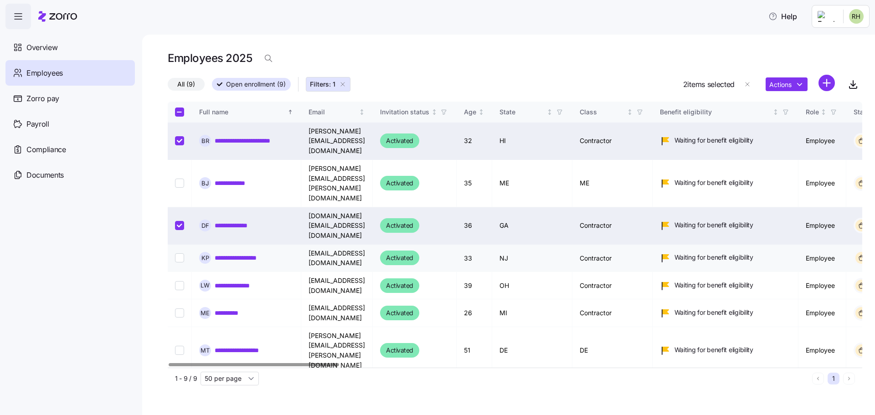
click at [179, 253] on input "Select record 4" at bounding box center [179, 257] width 9 height 9
checkbox input "true"
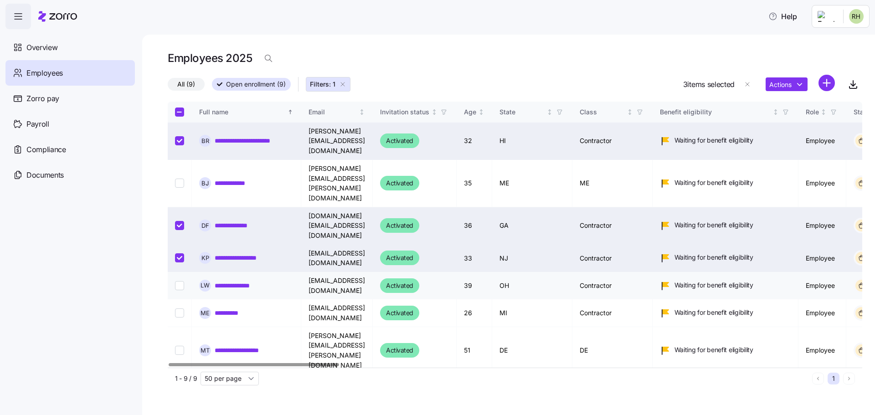
click at [179, 281] on input "Select record 5" at bounding box center [179, 285] width 9 height 9
checkbox input "true"
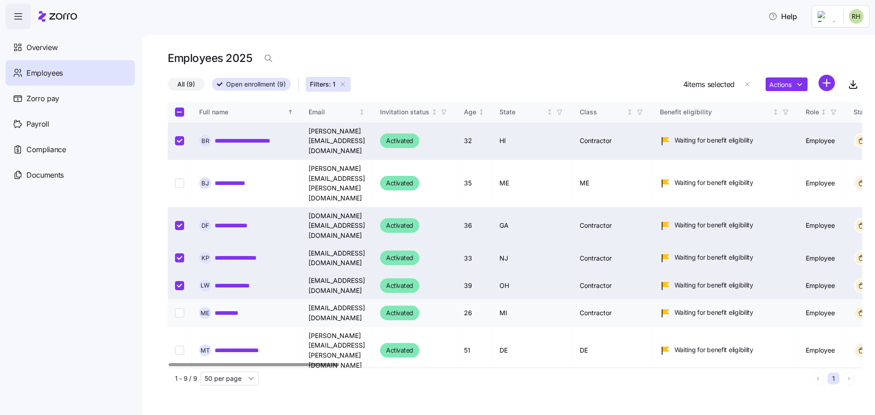
click at [183, 309] on input "Select record 6" at bounding box center [179, 313] width 9 height 9
checkbox input "true"
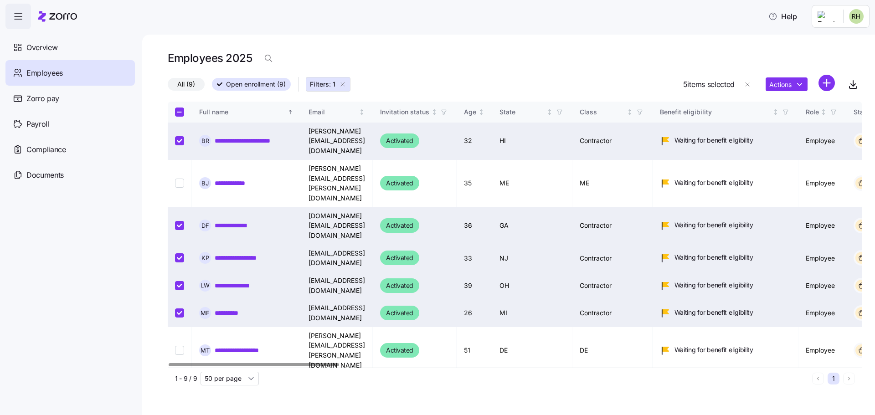
click at [183, 383] on input "Select record 8" at bounding box center [179, 387] width 9 height 9
checkbox input "true"
click at [791, 84] on html "**********" at bounding box center [437, 240] width 875 height 480
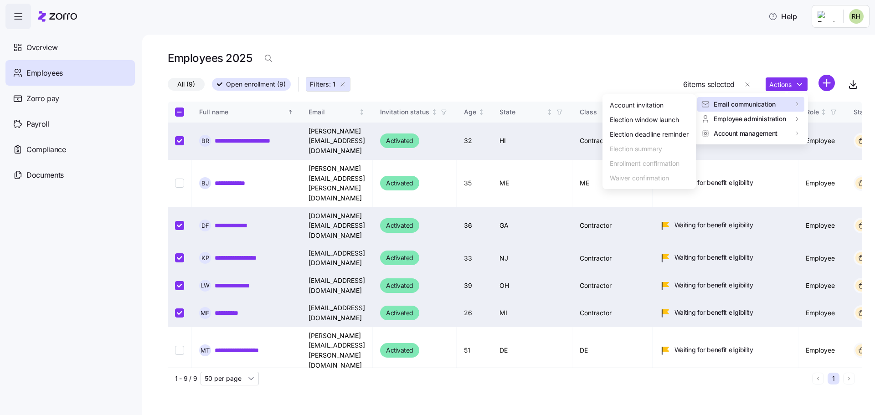
click at [756, 103] on span "Email communication" at bounding box center [745, 104] width 62 height 9
click at [675, 131] on div "Election deadline reminder" at bounding box center [649, 134] width 79 height 10
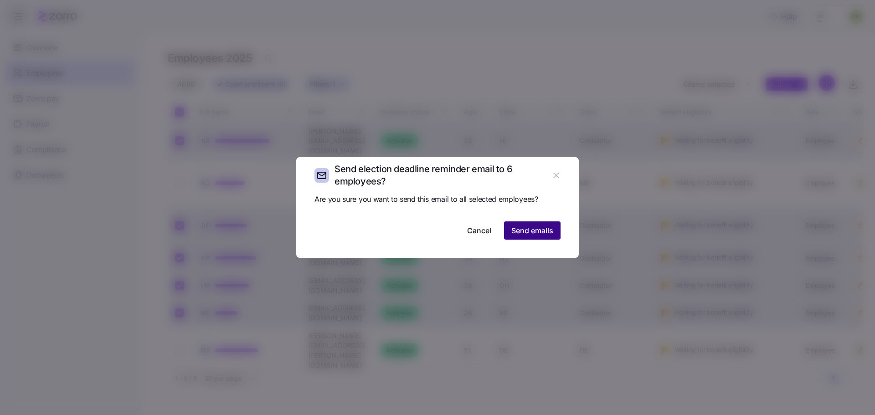
click at [539, 235] on span "Send emails" at bounding box center [532, 230] width 42 height 11
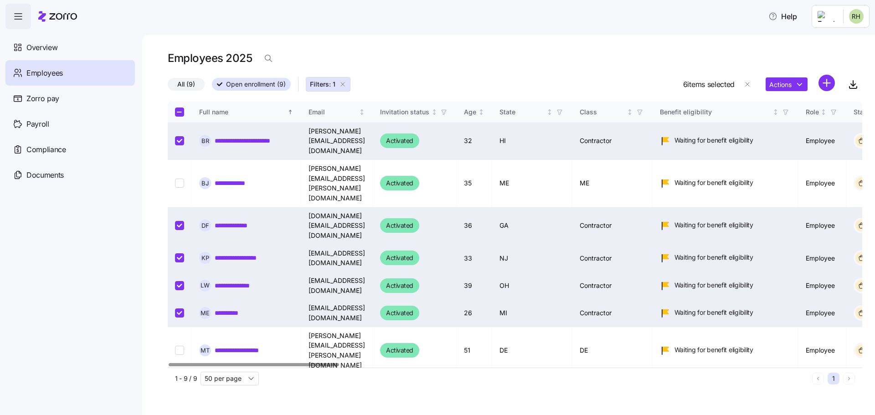
click at [434, 54] on div "Employees 2025" at bounding box center [515, 58] width 695 height 18
click at [177, 112] on input "Select all records" at bounding box center [179, 112] width 9 height 9
checkbox input "true"
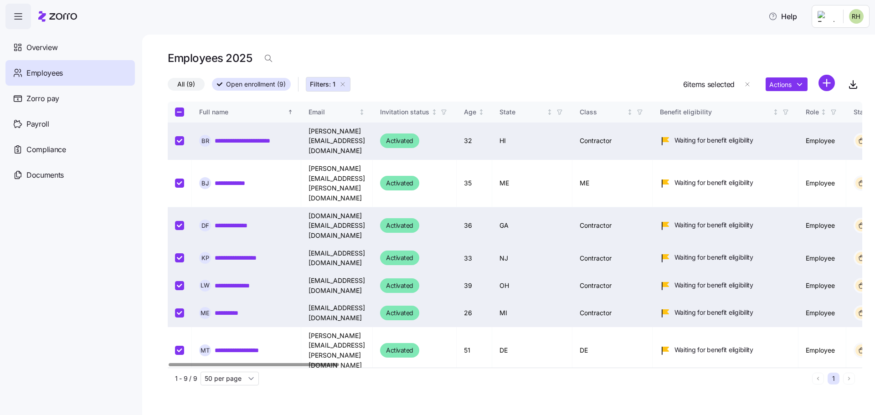
checkbox input "true"
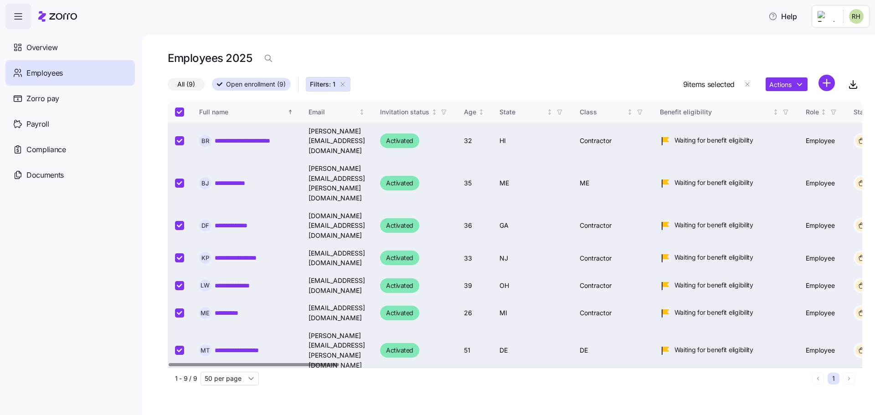
click at [178, 112] on input "Select all records" at bounding box center [179, 112] width 9 height 9
checkbox input "false"
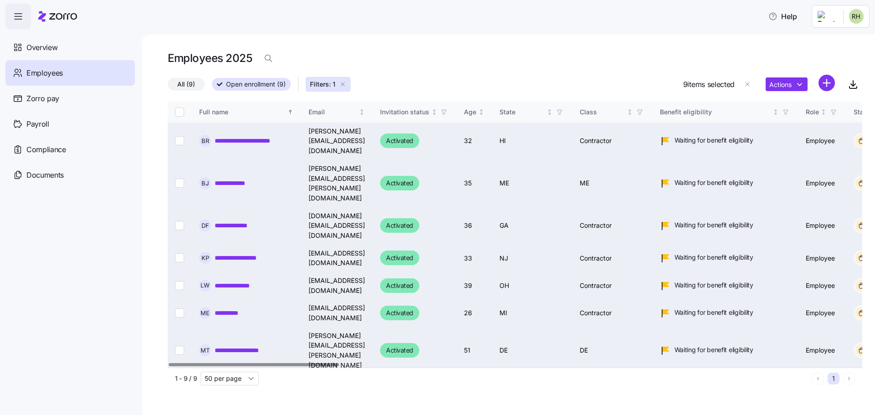
checkbox input "false"
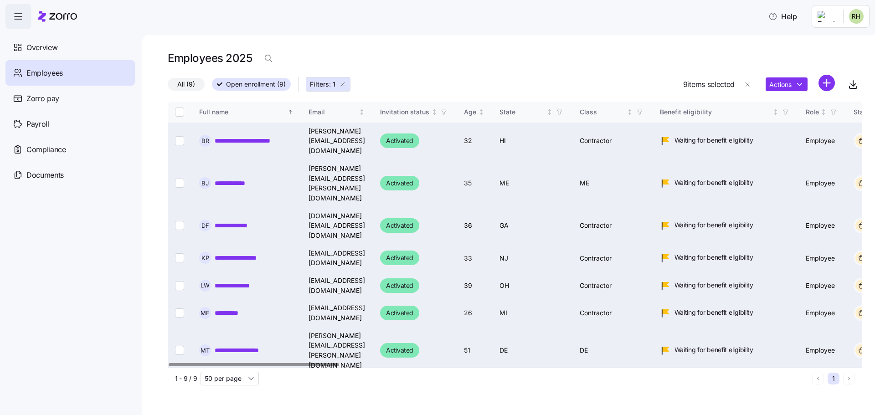
checkbox input "false"
